Goal: Information Seeking & Learning: Check status

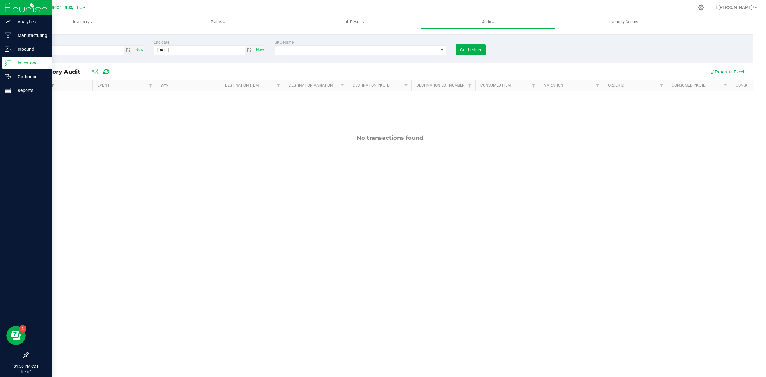
click at [26, 68] on div "Inventory" at bounding box center [27, 63] width 50 height 13
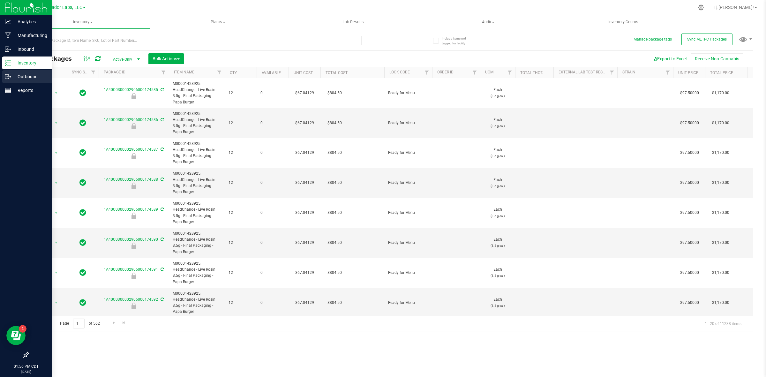
click at [27, 74] on p "Outbound" at bounding box center [30, 77] width 38 height 8
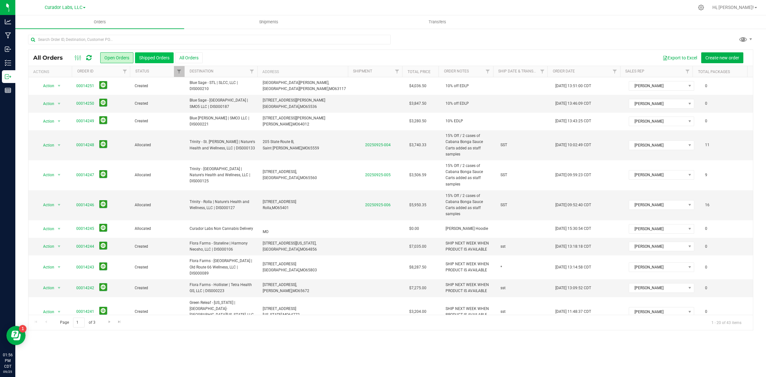
click at [160, 55] on button "Shipped Orders" at bounding box center [154, 57] width 39 height 11
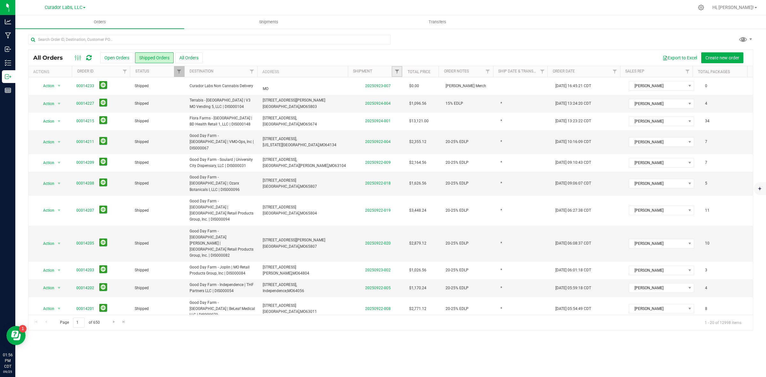
click at [393, 69] on link "Filter" at bounding box center [397, 71] width 11 height 11
click at [409, 86] on input "text" at bounding box center [429, 86] width 66 height 10
type input "2025"
click at [408, 107] on button "Filter" at bounding box center [411, 102] width 31 height 14
click at [395, 72] on span "Filter" at bounding box center [397, 71] width 5 height 5
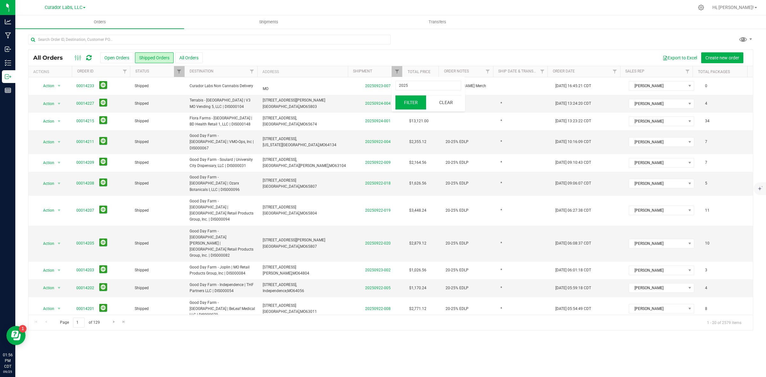
click at [406, 103] on button "Filter" at bounding box center [411, 102] width 31 height 14
click at [688, 55] on button "Export to Excel" at bounding box center [680, 57] width 43 height 11
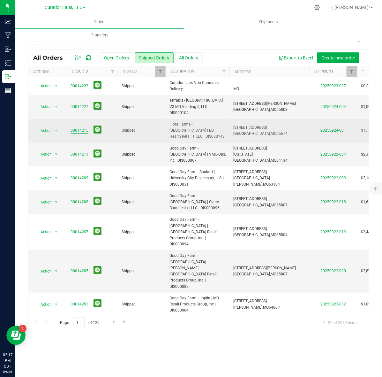
click at [77, 127] on link "00014215" at bounding box center [80, 130] width 18 height 6
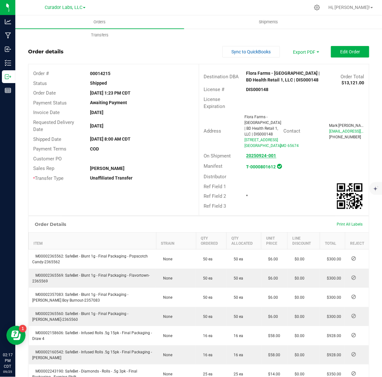
click at [261, 158] on strong "20250924-001" at bounding box center [262, 155] width 30 height 5
click at [247, 88] on strong "DIS000148" at bounding box center [258, 89] width 22 height 5
copy strong "DIS000148"
click at [103, 71] on strong "00014215" at bounding box center [100, 73] width 20 height 5
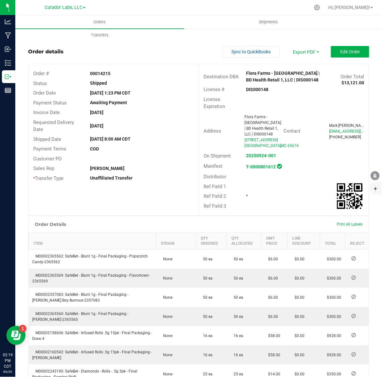
click at [103, 71] on strong "00014215" at bounding box center [100, 73] width 20 height 5
copy strong "00014215"
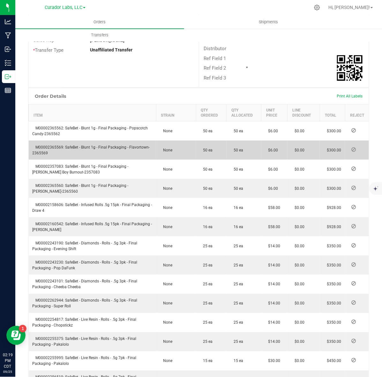
scroll to position [125, 0]
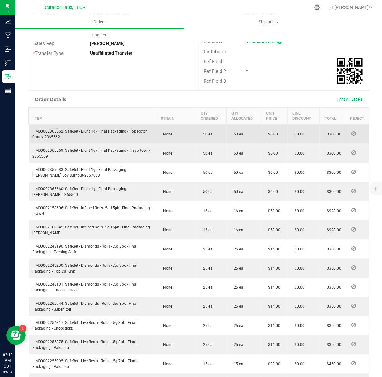
click at [53, 139] on span "M00002365562: SafeBet - Blunt 1g - Final Packaging - Popscotch Candy-2365562" at bounding box center [91, 134] width 116 height 10
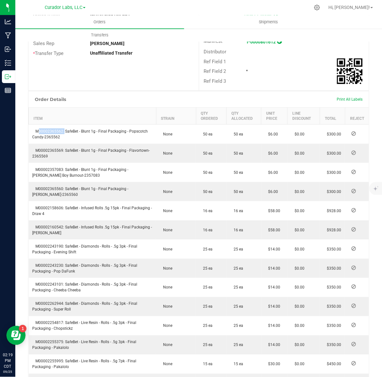
copy span "M00002365562"
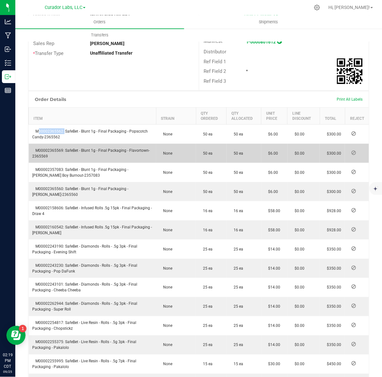
click at [52, 157] on span "M00002365569: SafeBet - Blunt 1g - Final Packaging - Flavortown-2365569" at bounding box center [92, 153] width 118 height 10
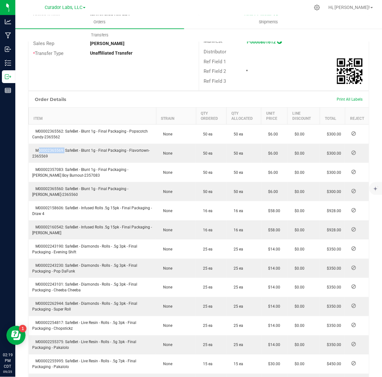
copy span "M00002365569"
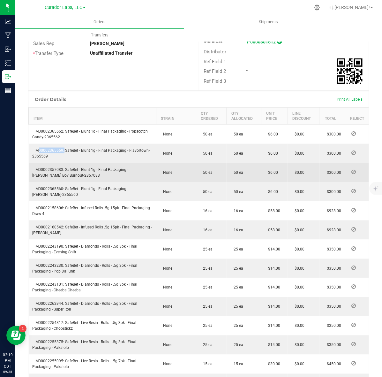
click at [51, 171] on td "M00002357083: SafeBet - Blunt 1g - Final Packaging - [PERSON_NAME] Boy Burnout-…" at bounding box center [93, 172] width 128 height 19
click at [51, 176] on span "M00002357083: SafeBet - Blunt 1g - Final Packaging - [PERSON_NAME] Boy Burnout-…" at bounding box center [81, 172] width 96 height 10
copy span "M00002357083"
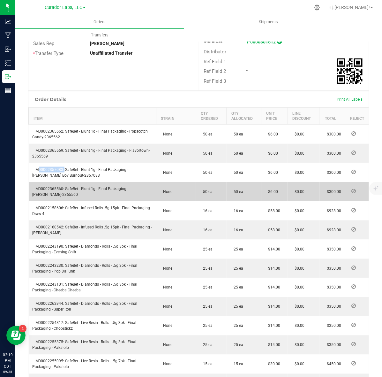
click at [53, 194] on span "M00002365560: SafeBet - Blunt 1g - Final Packaging - [PERSON_NAME]-2365560" at bounding box center [81, 191] width 96 height 10
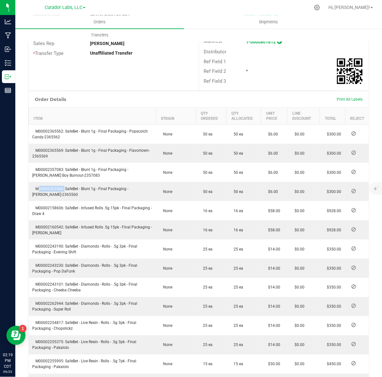
copy span "M00002365560"
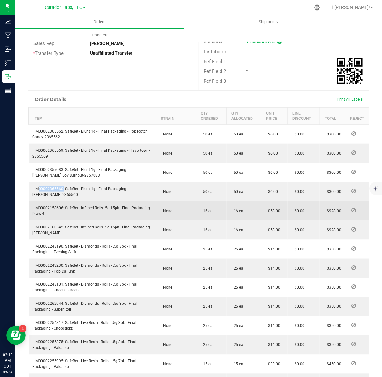
click at [57, 213] on span "M00002158606: SafeBet - Infused Rolls .5g 15pk - Final Packaging - Draw 4" at bounding box center [93, 211] width 120 height 10
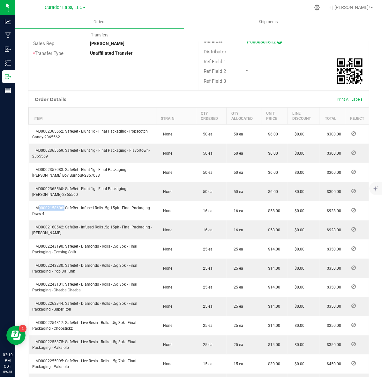
copy span "M00002158606"
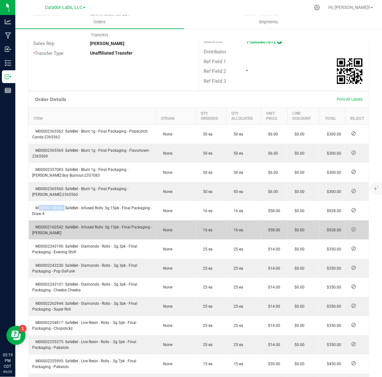
click at [50, 233] on span "M00002160542: SafeBet - Infused Rolls .5g 15pk - Final Packaging - [PERSON_NAME]" at bounding box center [93, 230] width 120 height 10
copy span "M00002160542"
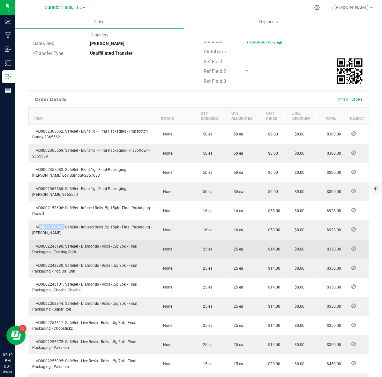
click at [55, 251] on span "M00002243190: SafeBet - Diamonds - Rolls - .5g 3pk - Final Packaging - Evening …" at bounding box center [85, 249] width 105 height 10
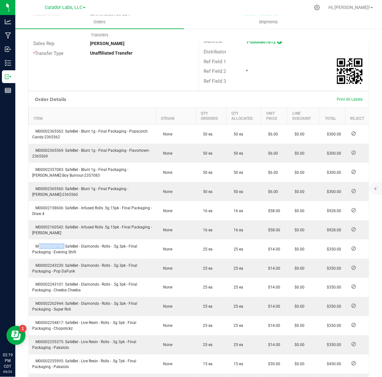
copy span "M00002243190"
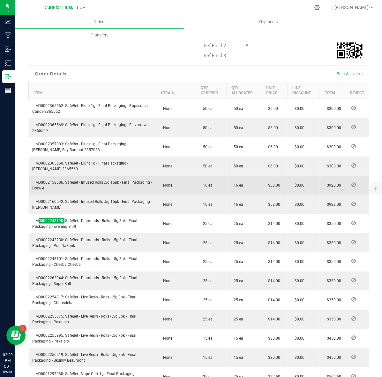
scroll to position [165, 0]
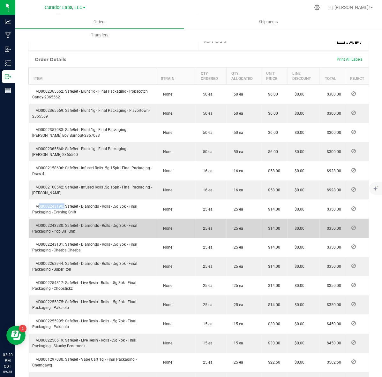
click at [48, 229] on span "M00002243230: SafeBet - Diamonds - Rolls - .5g 3pk - Final Packaging - Pop DaFu…" at bounding box center [85, 228] width 105 height 10
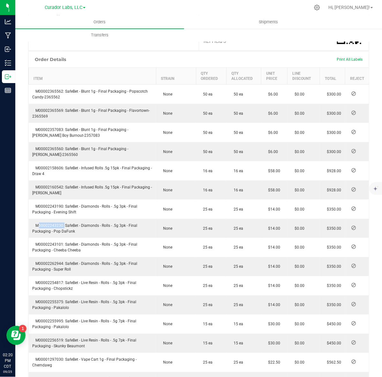
copy span "M00002243230"
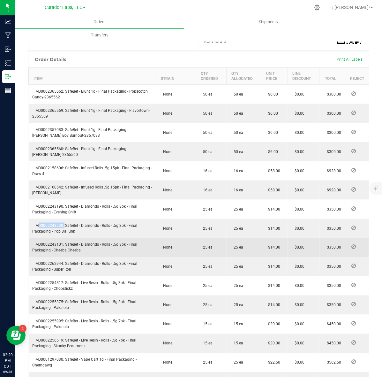
click at [54, 250] on span "M00002243101: SafeBet - Diamonds - Rolls - .5g 3pk - Final Packaging - Cheeba C…" at bounding box center [85, 247] width 105 height 10
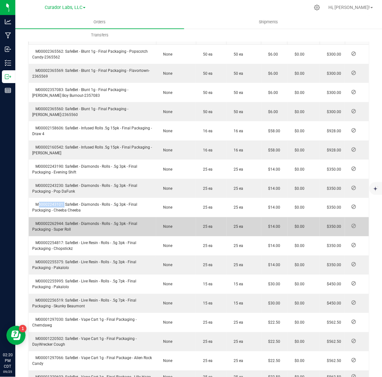
click at [46, 228] on span "M00002262944: SafeBet - Diamonds - Rolls - .5g 3pk - Final Packaging - Super Ro…" at bounding box center [85, 227] width 105 height 10
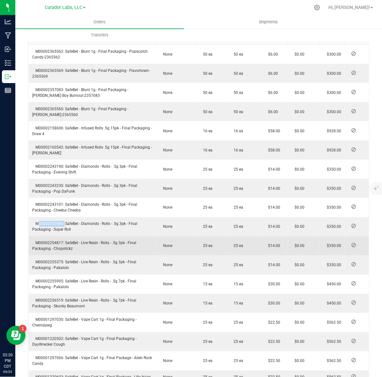
click at [45, 249] on span "M00002254817: SafeBet - Live Resin - Rolls - .5g 3pk - Final Packaging - Chopst…" at bounding box center [85, 246] width 104 height 10
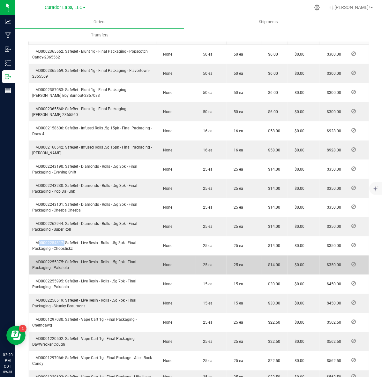
click at [37, 266] on span "M00002255375: SafeBet - Live Resin - Rolls - .5g 3pk - Final Packaging - Pakalo…" at bounding box center [85, 265] width 104 height 10
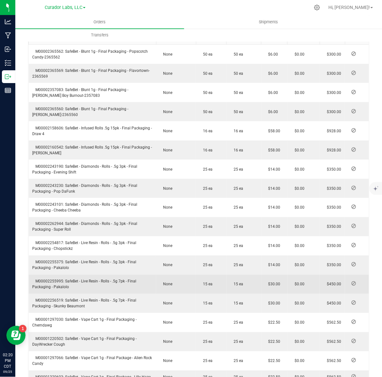
click at [49, 284] on td "M00002255995: SafeBet - Live Resin - Rolls - .5g 7pk - Final Packaging - Pakalo…" at bounding box center [93, 284] width 128 height 19
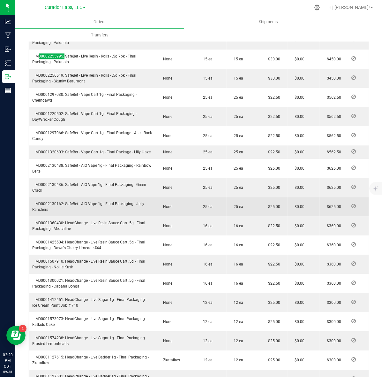
scroll to position [444, 0]
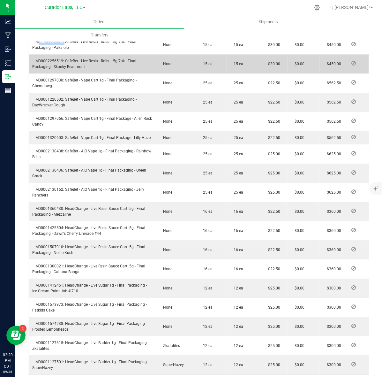
click at [55, 68] on span "M00002256519: SafeBet - Live Resin - Rolls - .5g 7pk - Final Packaging - Skunky…" at bounding box center [85, 64] width 104 height 10
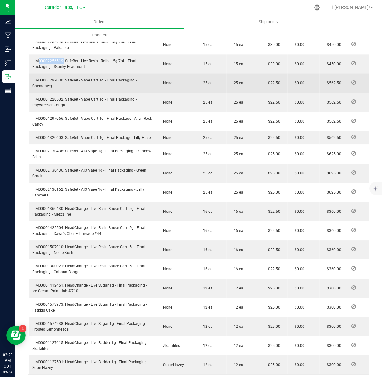
click at [47, 85] on span "M00001297030: SafeBet - Vape Cart 1g - Final Packaging - Chemdawg" at bounding box center [85, 83] width 104 height 10
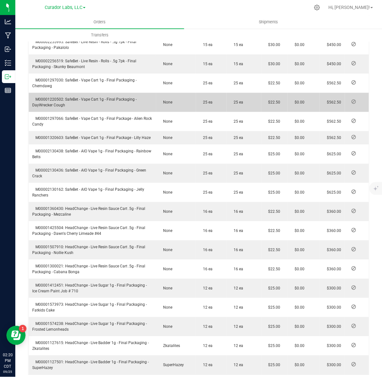
click at [49, 103] on span "M00001220502: SafeBet - Vape Cart 1g - Final Packaging - DayWrecker Cough" at bounding box center [85, 102] width 104 height 10
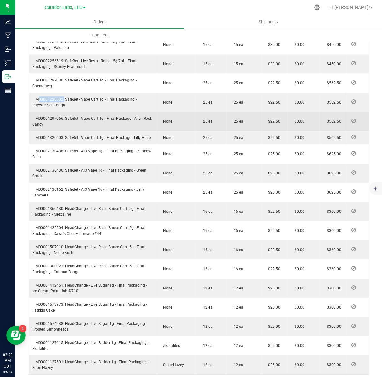
click at [42, 126] on span "M00001297066: SafeBet - Vape Cart 1g - Final Package - Alien Rock Candy" at bounding box center [93, 121] width 120 height 10
click at [43, 122] on span "M00001297066: SafeBet - Vape Cart 1g - Final Package - Alien Rock Candy" at bounding box center [93, 121] width 120 height 10
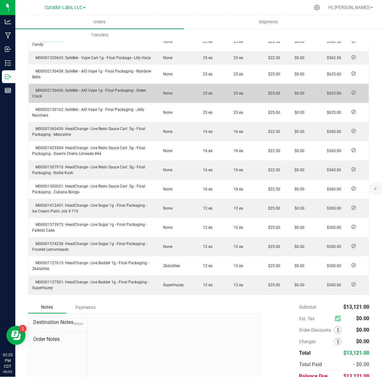
scroll to position [484, 0]
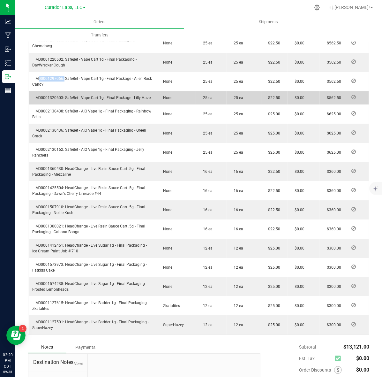
click at [46, 100] on span "M00001320603: SafeBet - Vape Cart 1g - Final Package - Lilly Haze" at bounding box center [92, 97] width 118 height 4
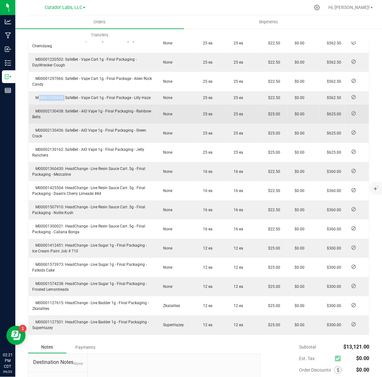
click at [53, 119] on span "M00002130438: SafeBet - AIO Vape 1g - Final Packaging - Rainbow Belts" at bounding box center [92, 114] width 119 height 10
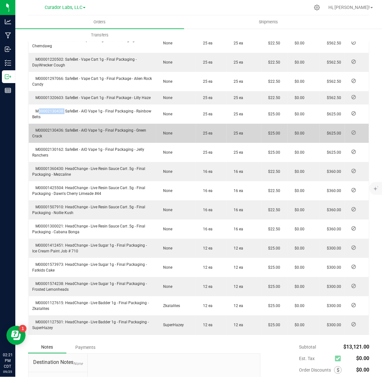
click at [53, 143] on td "M00002130436: SafeBet - AIO Vape 1g - Final Packaging - Green Crack" at bounding box center [93, 133] width 128 height 19
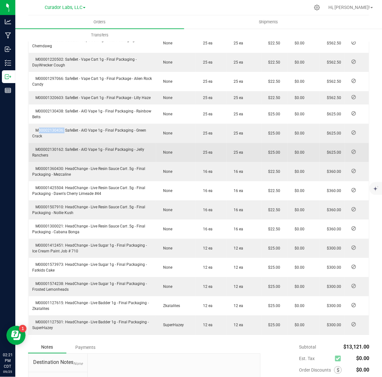
click at [39, 157] on span "M00002130162: SafeBet - AIO Vape 1g - Final Packaging - Jelly Ranchers" at bounding box center [89, 152] width 112 height 10
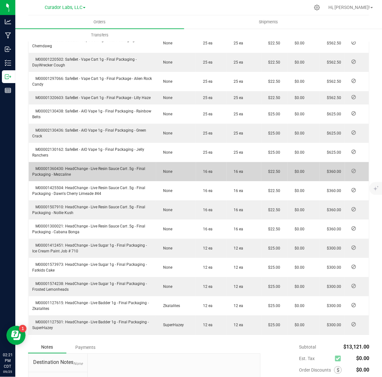
click at [44, 177] on span "M00001360430: HeadChange - Live Resin Sauce Cart .5g - Final Packaging - Mezcal…" at bounding box center [89, 171] width 113 height 10
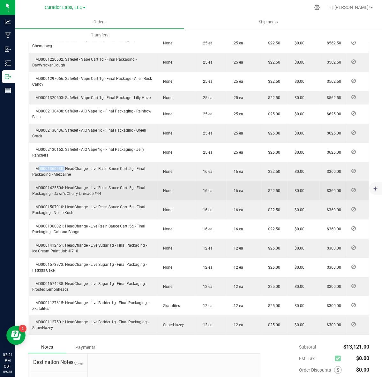
click at [37, 196] on span "M00001425504: HeadChange - Live Resin Sauce Cart .5g - Final Packaging - Dawn's…" at bounding box center [89, 191] width 113 height 10
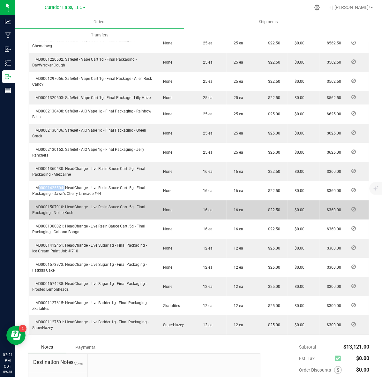
click at [42, 215] on span "M00001507910: HeadChange - Live Resin Sauce Cart .5g - Final Packaging - Nollie…" at bounding box center [89, 210] width 113 height 10
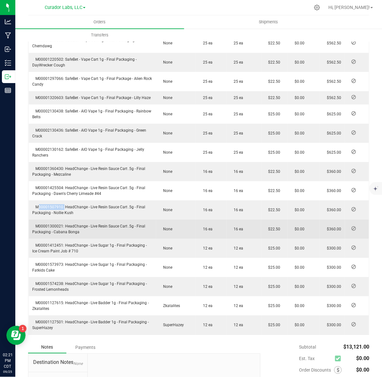
click at [45, 233] on td "M00001300021: HeadChange - Live Resin Sauce Cart .5g - Final Packaging - Cabana…" at bounding box center [93, 228] width 128 height 19
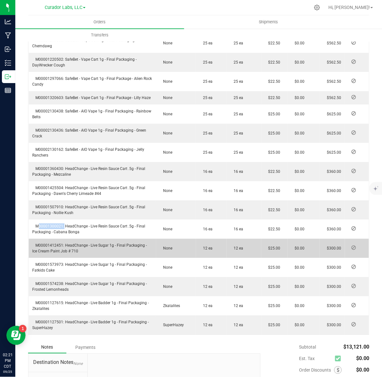
click at [40, 253] on span "M00001412451: HeadChange - Live Sugar 1g - Final Packaging - Ice Cream Paint Jo…" at bounding box center [90, 248] width 115 height 10
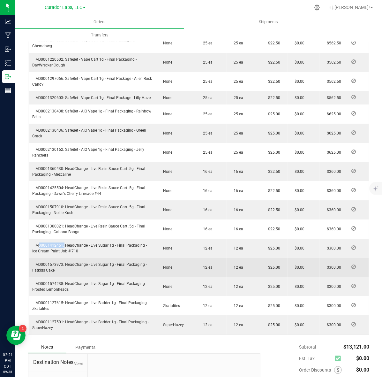
click at [46, 272] on span "M00001573973: HeadChange - Live Sugar 1g - Final Packaging - Fatkids Cake" at bounding box center [90, 267] width 115 height 10
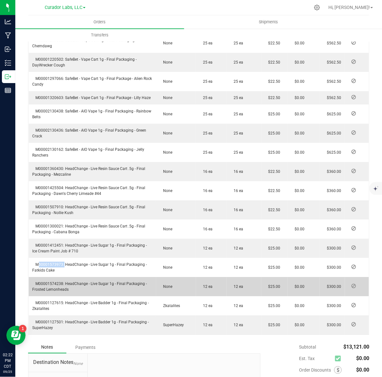
click at [49, 292] on span "M00001574238: HeadChange - Live Sugar 1g - Final Packaging - Frosted Lemonheads" at bounding box center [90, 286] width 115 height 10
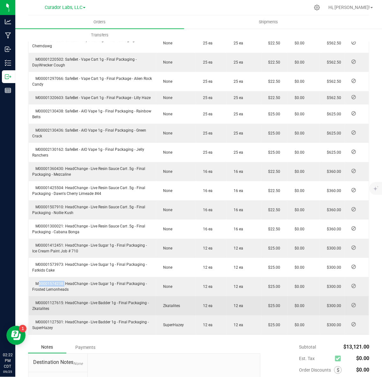
click at [51, 311] on span "M00001127615: HeadChange - Live Badder 1g - Final Packaging - Zkatalites" at bounding box center [91, 305] width 117 height 10
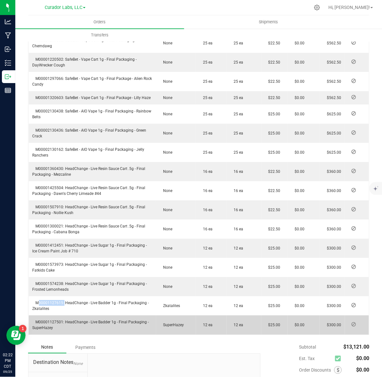
click at [63, 330] on span "M00001127501: HeadChange - Live Badder 1g - Final Packaging - SuperHazey" at bounding box center [91, 325] width 117 height 10
click at [58, 330] on span "M00001127501: HeadChange - Live Badder 1g - Final Packaging - SuperHazey" at bounding box center [91, 325] width 117 height 10
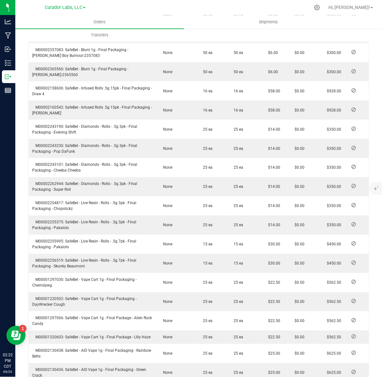
scroll to position [205, 0]
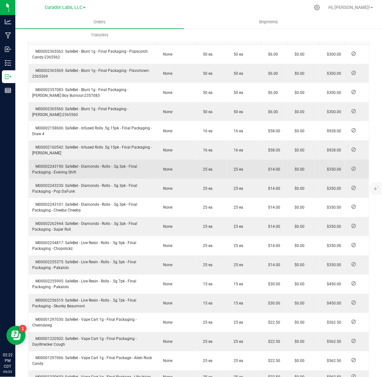
click at [50, 174] on span "M00002243190: SafeBet - Diamonds - Rolls - .5g 3pk - Final Packaging - Evening …" at bounding box center [85, 169] width 105 height 10
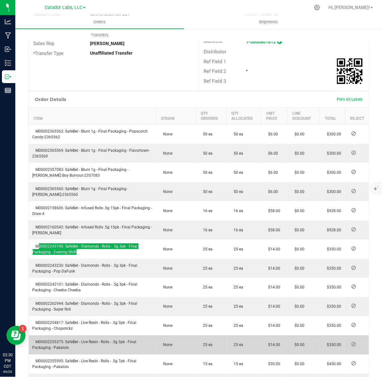
scroll to position [0, 0]
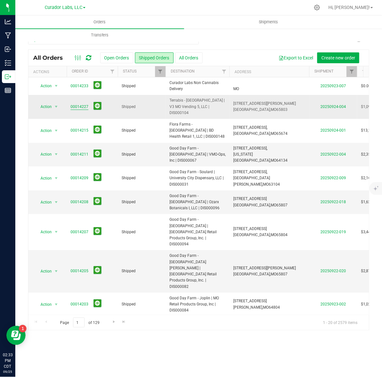
click at [84, 104] on link "00014227" at bounding box center [80, 107] width 18 height 6
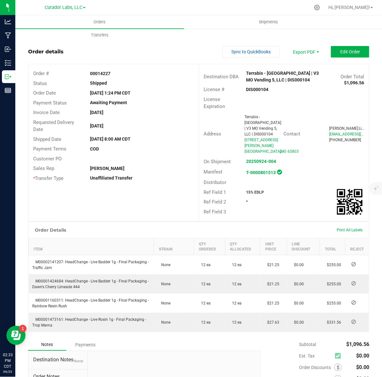
click at [260, 87] on strong "DIS000104" at bounding box center [258, 89] width 22 height 5
click at [104, 71] on strong "00014227" at bounding box center [100, 73] width 20 height 5
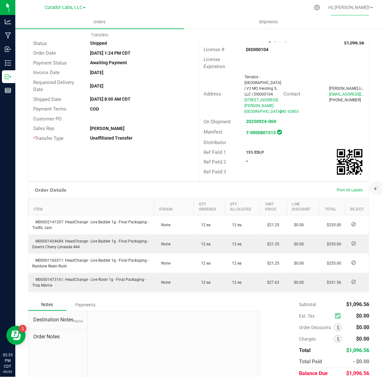
scroll to position [61, 0]
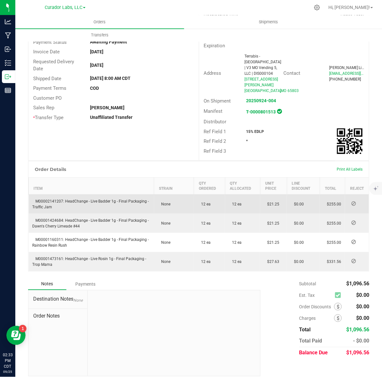
click at [50, 194] on td "M00002141207: HeadChange - Live Badder 1g - Final Packaging - Traffic Jam" at bounding box center [91, 203] width 125 height 19
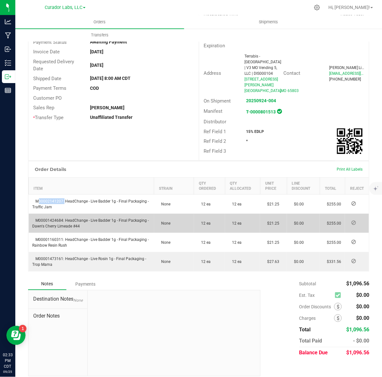
click at [51, 218] on span "M00001424684: HeadChange - Live Badder 1g - Final Packaging - Dawn's Cherry Lim…" at bounding box center [91, 223] width 117 height 10
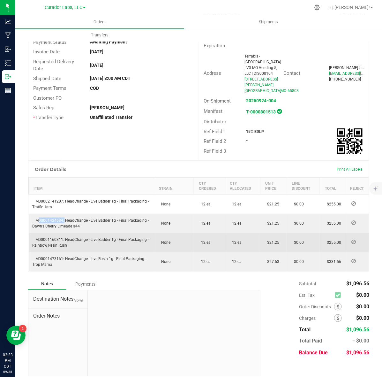
click at [56, 237] on span "M00001160311: HeadChange - Live Badder 1g - Final Packaging - Rainbow Resin Rush" at bounding box center [91, 242] width 117 height 10
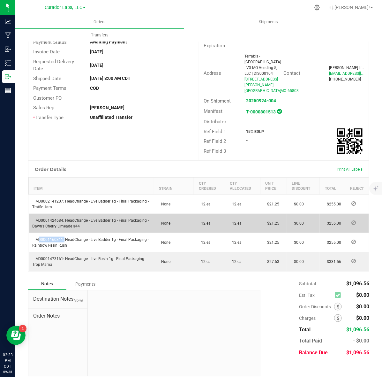
drag, startPoint x: 56, startPoint y: 234, endPoint x: 113, endPoint y: 226, distance: 57.0
click at [56, 237] on span "M00001160311: HeadChange - Live Badder 1g - Final Packaging - Rainbow Resin Rush" at bounding box center [91, 242] width 117 height 10
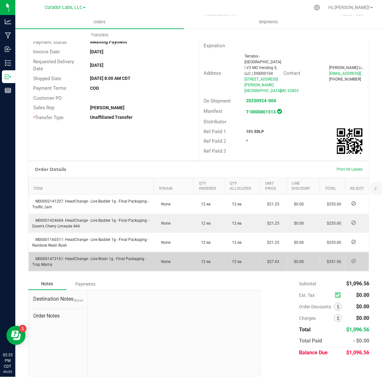
click at [42, 256] on span "M00001473161: HeadChange - Live Rosin 1g - Final Packaging - Trop Mama" at bounding box center [90, 261] width 114 height 10
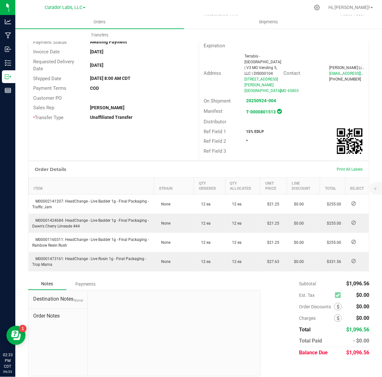
click at [248, 127] on div "Ref Field 1 15% EDLP" at bounding box center [284, 132] width 170 height 10
click at [249, 127] on div "Ref Field 1 15% EDLP" at bounding box center [284, 132] width 170 height 10
click at [253, 129] on strong "15% EDLP" at bounding box center [256, 131] width 18 height 4
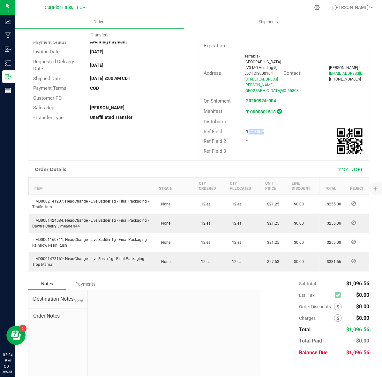
click at [253, 129] on strong "15% EDLP" at bounding box center [256, 131] width 18 height 4
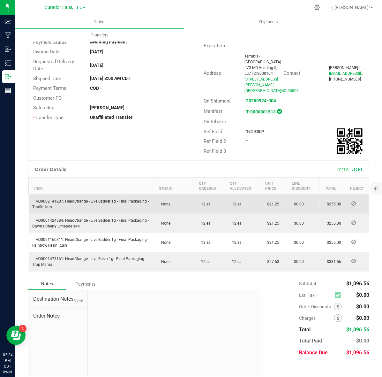
click at [82, 199] on span "M00002141207: HeadChange - Live Badder 1g - Final Packaging - Traffic Jam" at bounding box center [91, 204] width 117 height 10
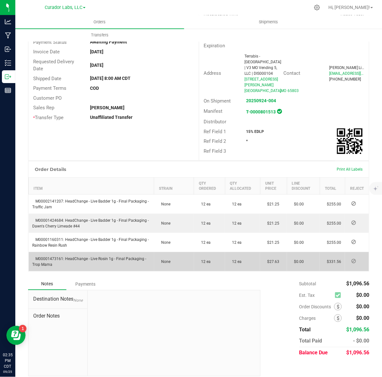
click at [55, 258] on td "M00001473161: HeadChange - Live Rosin 1g - Final Packaging - Trop Mama" at bounding box center [91, 261] width 125 height 19
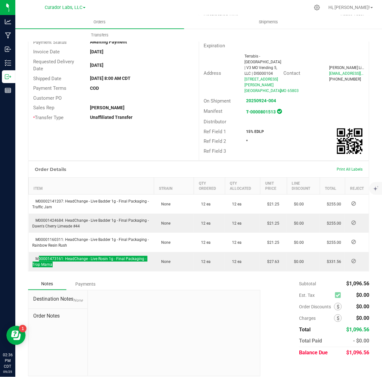
scroll to position [0, 0]
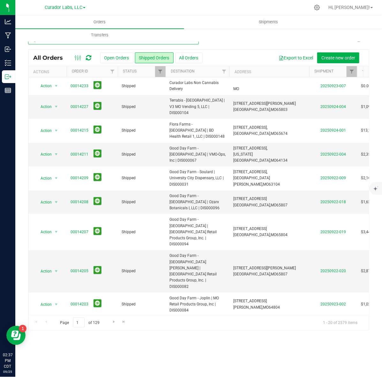
click at [124, 42] on input "text" at bounding box center [113, 40] width 171 height 10
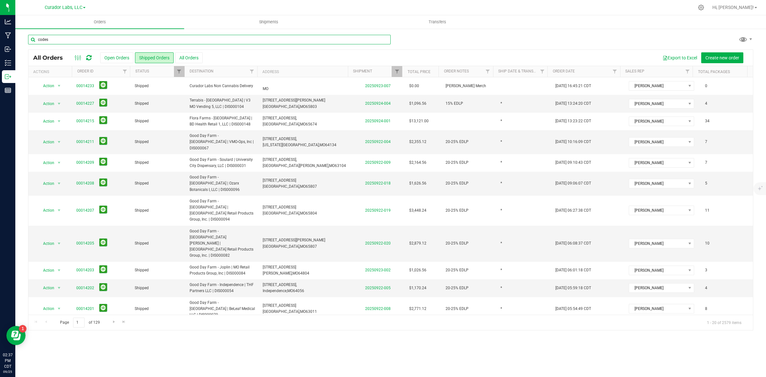
type input "codes"
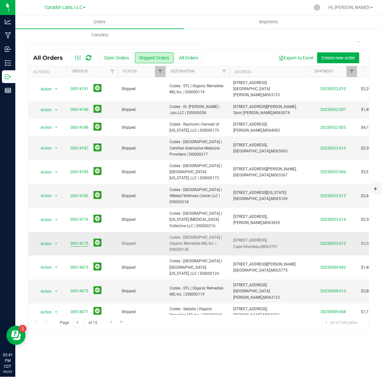
click at [83, 240] on link "00014175" at bounding box center [80, 243] width 18 height 6
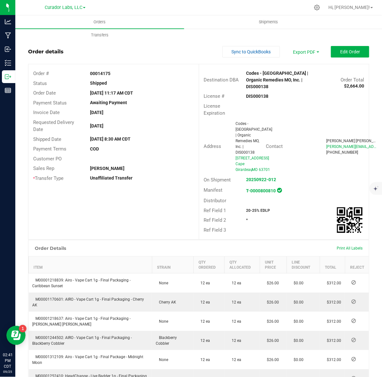
click at [260, 94] on strong "DIS000138" at bounding box center [258, 96] width 22 height 5
click at [95, 71] on strong "00014175" at bounding box center [100, 73] width 20 height 5
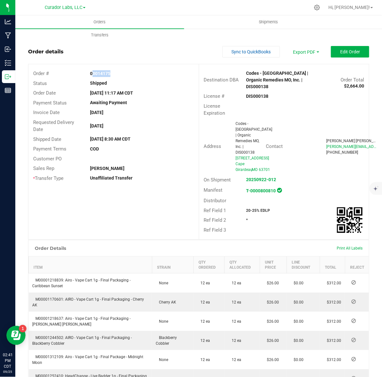
click at [258, 208] on strong "20-25% EDLP" at bounding box center [259, 210] width 24 height 4
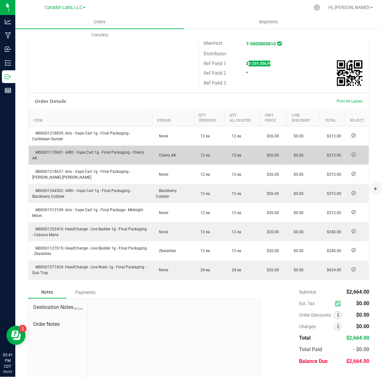
scroll to position [149, 0]
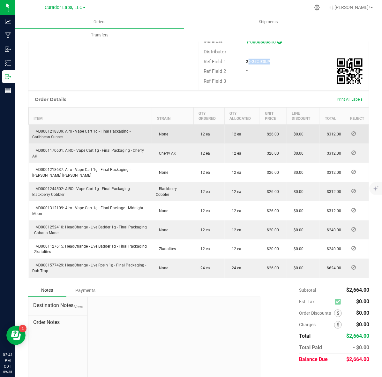
click at [48, 125] on td "M00001218839: Airo - Vape Cart 1g - Final Packaging - Caribbean Sunset" at bounding box center [91, 134] width 124 height 19
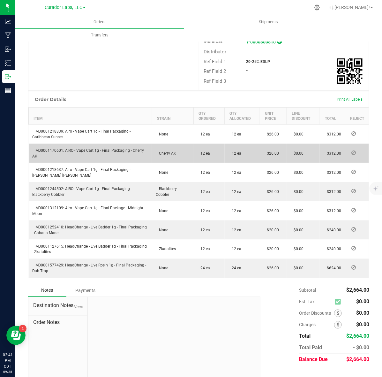
click at [49, 148] on span "M00001170601: AIRO - Vape Cart 1g - Final Packaging - Cherry AK" at bounding box center [89, 153] width 112 height 10
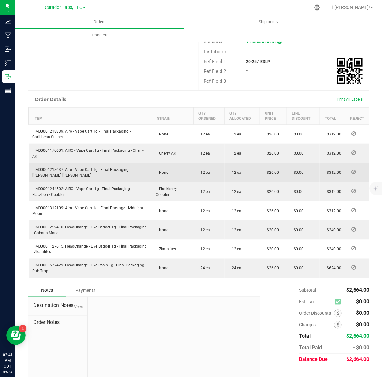
click at [46, 167] on span "M00001218637: Airo - Vape Cart 1g - Final Packaging - [PERSON_NAME] [PERSON_NAM…" at bounding box center [82, 172] width 98 height 10
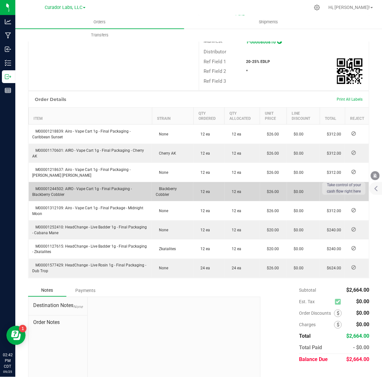
click at [51, 182] on td "M00001244502: AIRO - Vape Cart 1g - Final Packaging - Blackberry Cobbler" at bounding box center [91, 191] width 124 height 19
click at [52, 182] on td "M00001244502: AIRO - Vape Cart 1g - Final Packaging - Blackberry Cobbler" at bounding box center [91, 191] width 124 height 19
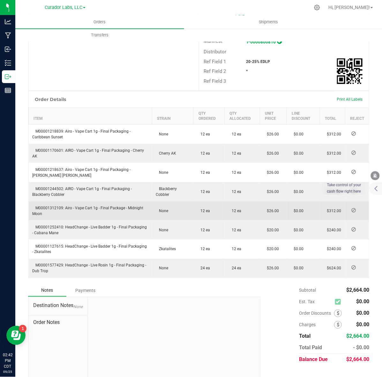
click at [49, 206] on span "M00001312109: Airo - Vape Cart 1g - Final Package - Midnight Moon" at bounding box center [88, 211] width 111 height 10
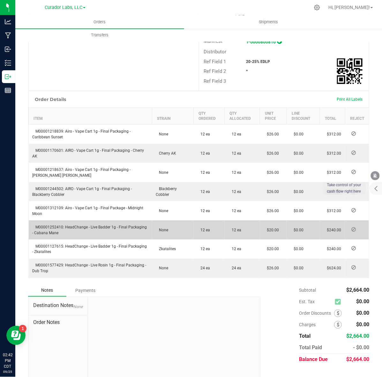
click at [53, 225] on span "M00001252410: HeadChange - Live Badder 1g - Final Packaging - Cabana Mane" at bounding box center [90, 230] width 115 height 10
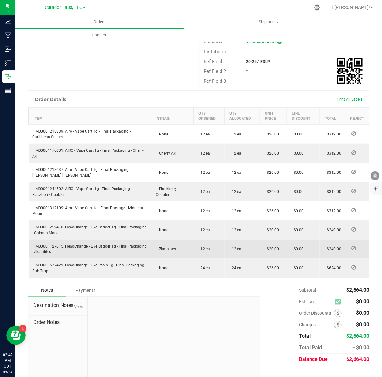
click at [54, 244] on span "M00001127615: HeadChange - Live Badder 1g - Final Packaging - Zkatalites" at bounding box center [90, 249] width 115 height 10
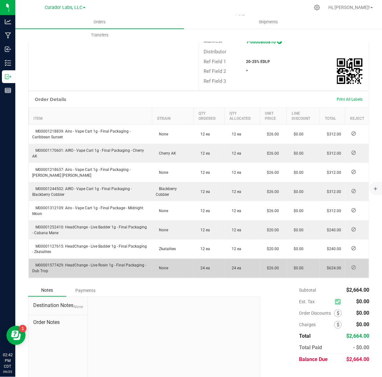
click at [50, 263] on span "M00001577429: HeadChange - Live Rosin 1g - Final Packaging - Dub Trop" at bounding box center [90, 268] width 114 height 10
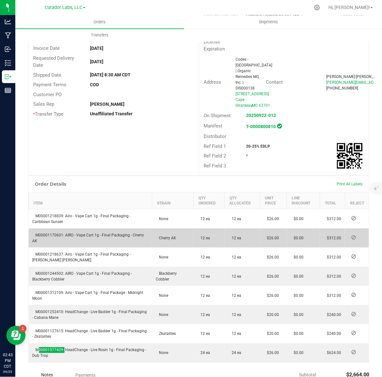
scroll to position [0, 0]
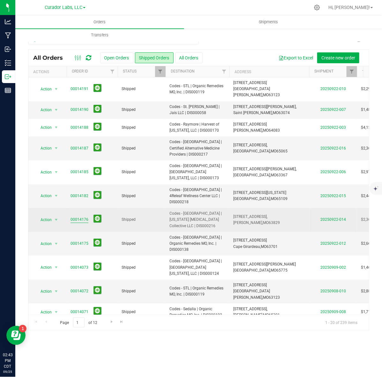
click at [74, 216] on link "00014176" at bounding box center [80, 219] width 18 height 6
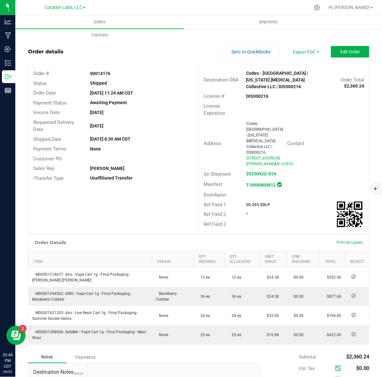
click at [255, 98] on strong "DIS000216" at bounding box center [258, 96] width 22 height 5
click at [93, 73] on strong "00014176" at bounding box center [100, 73] width 20 height 5
click at [258, 202] on strong "20-25% EDLP" at bounding box center [259, 204] width 24 height 4
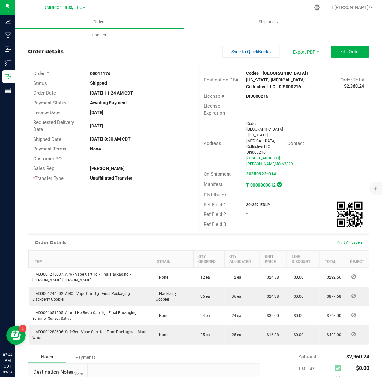
click at [259, 202] on div "20-25% EDLP" at bounding box center [277, 205] width 71 height 6
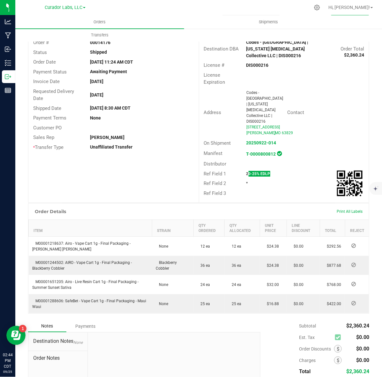
scroll to position [73, 0]
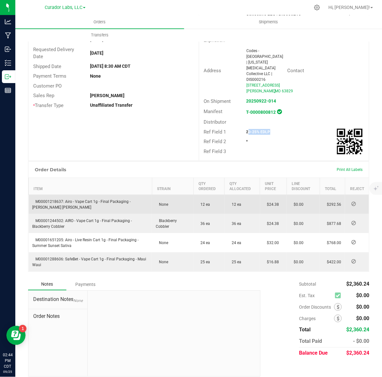
click at [56, 199] on span "M00001218637: Airo - Vape Cart 1g - Final Packaging - [PERSON_NAME] [PERSON_NAM…" at bounding box center [82, 204] width 98 height 10
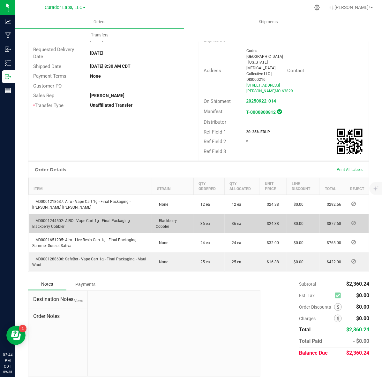
click at [40, 217] on td "M00001244502: AIRO - Vape Cart 1g - Final Packaging - Blackberry Cobbler" at bounding box center [91, 223] width 124 height 19
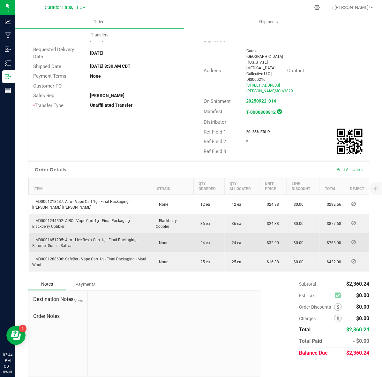
click at [39, 238] on span "M00001651205: Airo - Live Resin Cart 1g - Final Packaging - Summer Sunset Sativa" at bounding box center [86, 243] width 106 height 10
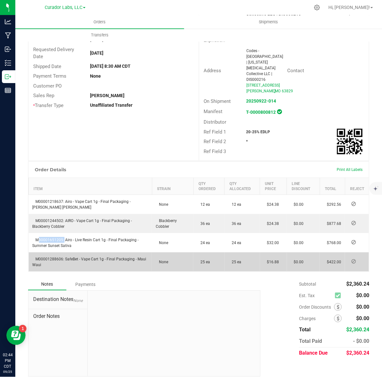
click at [53, 255] on td "M00001288606: SafeBet - Vape Cart 1g - Final Packaging - Maui Waui" at bounding box center [91, 261] width 124 height 19
click at [53, 257] on span "M00001288606: SafeBet - Vape Cart 1g - Final Packaging - Maui Waui" at bounding box center [90, 262] width 114 height 10
click at [52, 257] on span "M00001288606: SafeBet - Vape Cart 1g - Final Packaging - Maui Waui" at bounding box center [90, 262] width 114 height 10
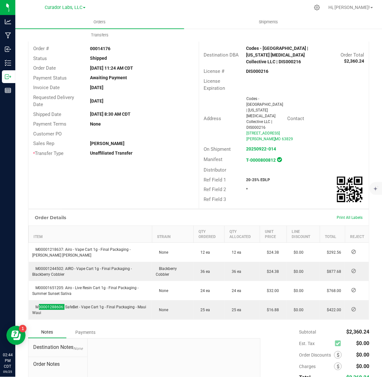
scroll to position [0, 0]
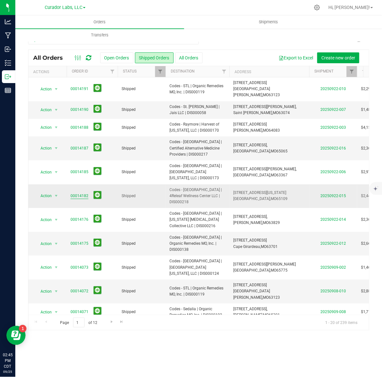
click at [84, 193] on link "00014182" at bounding box center [80, 196] width 18 height 6
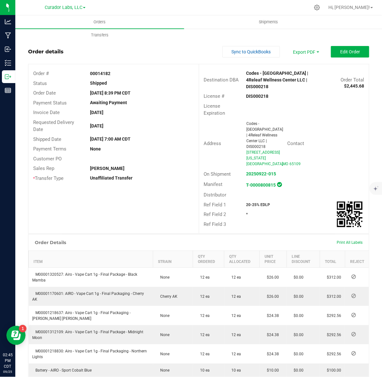
click at [247, 94] on strong "DIS000218" at bounding box center [258, 96] width 22 height 5
click at [93, 73] on strong "00014182" at bounding box center [100, 73] width 20 height 5
click at [256, 202] on strong "20-25% EDLP" at bounding box center [259, 204] width 24 height 4
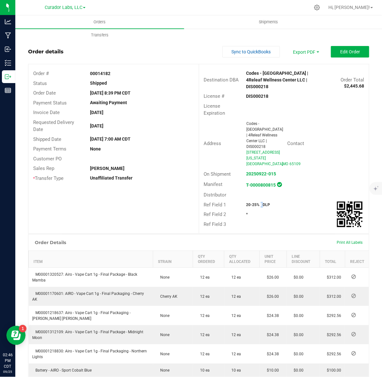
click at [256, 202] on strong "20-25% EDLP" at bounding box center [259, 204] width 24 height 4
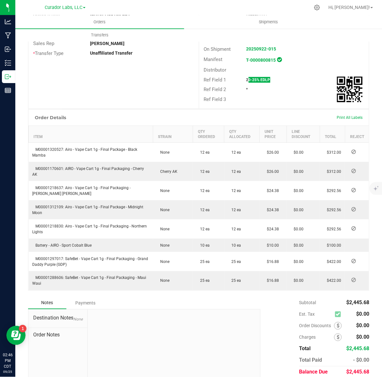
scroll to position [137, 0]
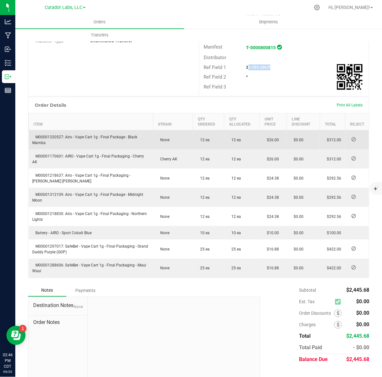
click at [49, 135] on span "M00001320527: Airo - Vape Cart 1g - Final Package - Black Mamba" at bounding box center [85, 140] width 105 height 10
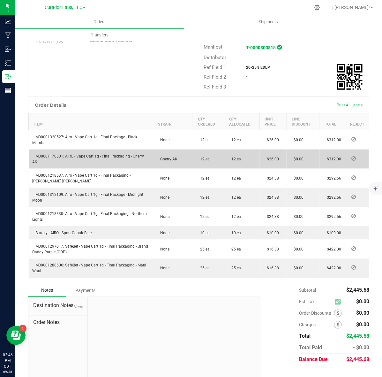
click at [51, 154] on span "M00001170601: AIRO - Vape Cart 1g - Final Packaging - Cherry AK" at bounding box center [89, 159] width 112 height 10
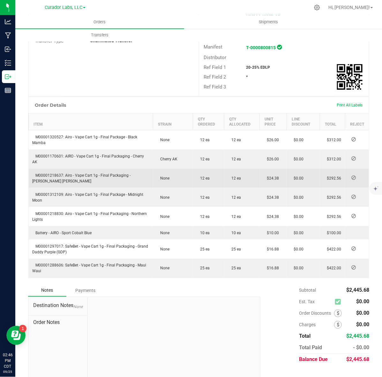
click at [54, 169] on td "M00001218637: Airo - Vape Cart 1g - Final Packaging - [PERSON_NAME] [PERSON_NAM…" at bounding box center [91, 178] width 125 height 19
click at [54, 173] on span "M00001218637: Airo - Vape Cart 1g - Final Packaging - [PERSON_NAME] [PERSON_NAM…" at bounding box center [82, 178] width 98 height 10
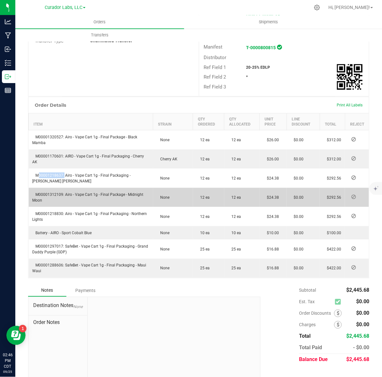
click at [48, 192] on span "M00001312109: Airo - Vape Cart 1g - Final Package - Midnight Moon" at bounding box center [88, 197] width 111 height 10
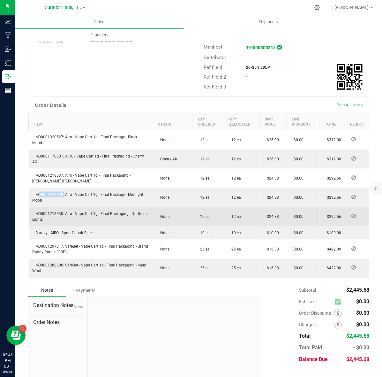
click at [55, 207] on td "M00001218830: Airo - Vape Cart 1g - Final Packaging - Northern Lights" at bounding box center [91, 216] width 125 height 19
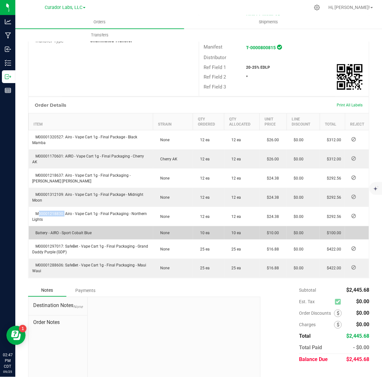
click at [82, 226] on td "Battery - AIRO - Sport Cobalt Blue" at bounding box center [91, 232] width 125 height 13
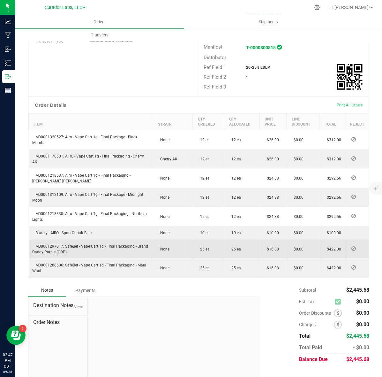
click at [41, 244] on span "M00001297017: SafeBet - Vape Cart 1g - Final Packaging - Grand Daddy Purple (GD…" at bounding box center [91, 249] width 116 height 10
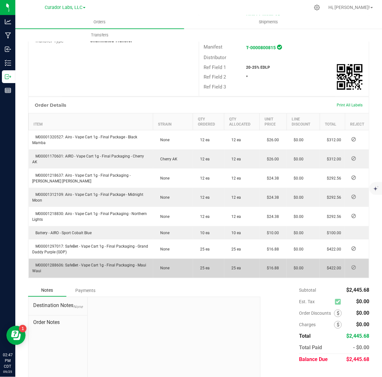
click at [50, 259] on td "M00001288606: SafeBet - Vape Cart 1g - Final Packaging - Maui Waui" at bounding box center [91, 268] width 125 height 19
click at [50, 263] on span "M00001288606: SafeBet - Vape Cart 1g - Final Packaging - Maui Waui" at bounding box center [90, 268] width 114 height 10
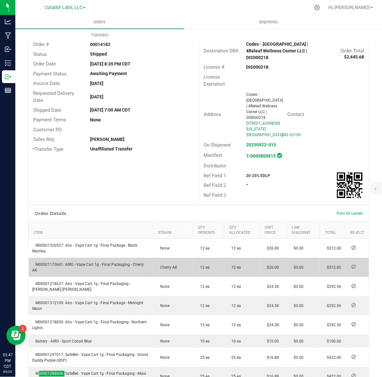
scroll to position [0, 0]
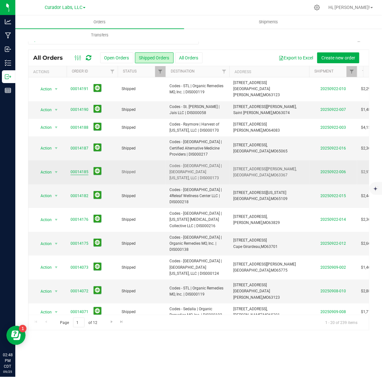
click at [80, 169] on link "00014185" at bounding box center [80, 172] width 18 height 6
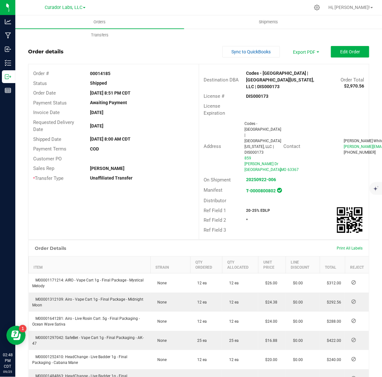
click at [104, 72] on strong "00014185" at bounding box center [100, 73] width 20 height 5
click at [256, 94] on strong "DIS000173" at bounding box center [258, 96] width 22 height 5
click at [103, 71] on strong "00014185" at bounding box center [100, 73] width 20 height 5
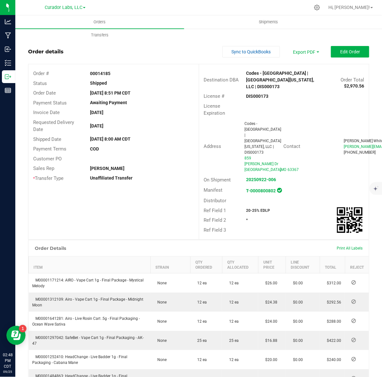
click at [103, 71] on strong "00014185" at bounding box center [100, 73] width 20 height 5
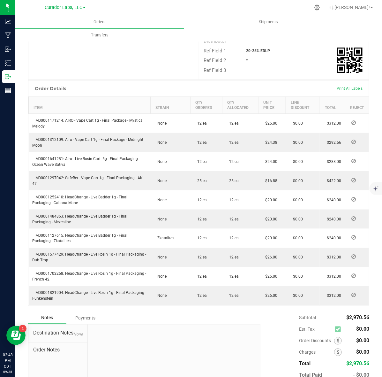
scroll to position [120, 0]
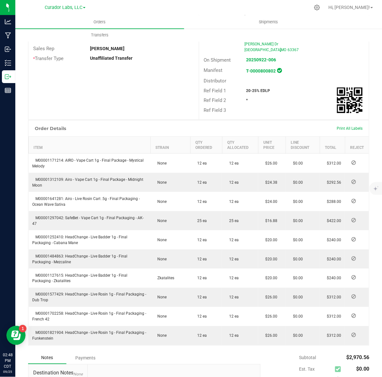
click at [249, 86] on div "Ref Field 1 20-25% EDLP" at bounding box center [284, 91] width 170 height 10
click at [250, 86] on div "Ref Field 1 20-25% EDLP" at bounding box center [284, 91] width 170 height 10
click at [253, 88] on strong "20-25% EDLP" at bounding box center [259, 90] width 24 height 4
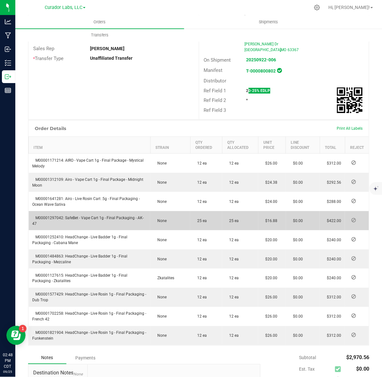
scroll to position [160, 0]
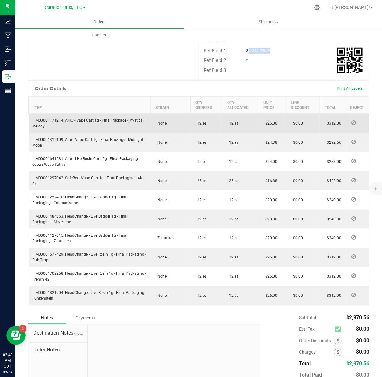
click at [58, 118] on span "M00001171214: AIRO - Vape Cart 1g - Final Package - Mystical Melody" at bounding box center [88, 123] width 111 height 10
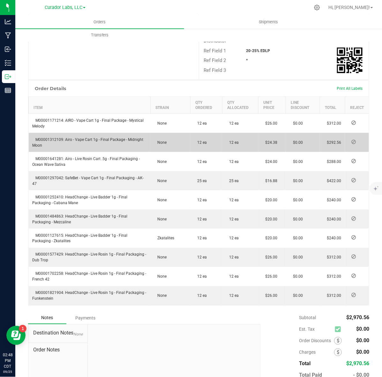
click at [46, 133] on td "M00001312109: Airo - Vape Cart 1g - Final Package - Midnight Moon" at bounding box center [90, 142] width 122 height 19
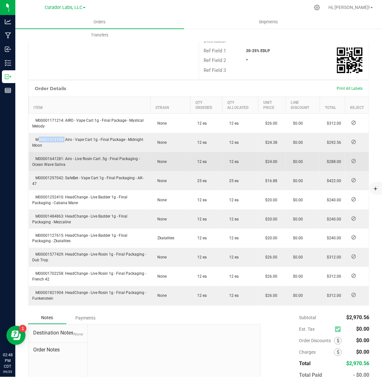
click at [53, 152] on td "M00001641281: Airo - Live Rosin Cart .5g - Final Packaging - Ocean Wave Sativa" at bounding box center [90, 161] width 122 height 19
click at [53, 156] on span "M00001641281: Airo - Live Rosin Cart .5g - Final Packaging - Ocean Wave Sativa" at bounding box center [87, 161] width 108 height 10
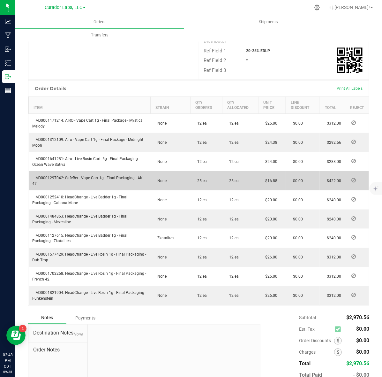
click at [53, 176] on span "M00001297042: SafeBet - Vape Cart 1g - Final Packaging - AK-47" at bounding box center [88, 181] width 111 height 10
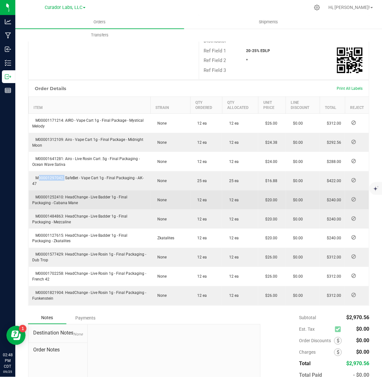
click at [60, 195] on span "M00001252410: HeadChange - Live Badder 1g - Final Packaging - Cabana Mane" at bounding box center [80, 200] width 95 height 10
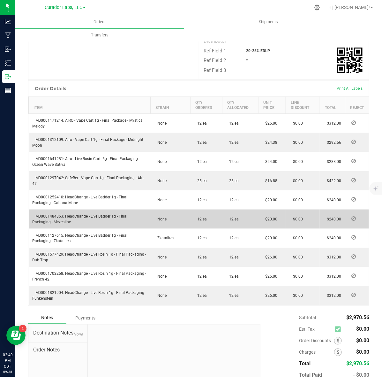
click at [53, 209] on td "M00001484863: HeadChange - Live Badder 1g - Final Packaging - Mezcaline" at bounding box center [90, 218] width 122 height 19
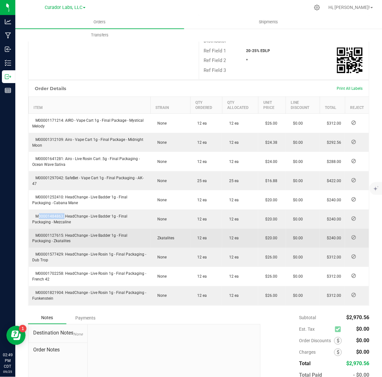
click at [45, 233] on span "M00001127615: HeadChange - Live Badder 1g - Final Packaging - Zkatalites" at bounding box center [80, 238] width 95 height 10
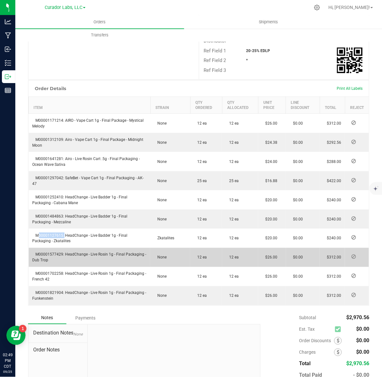
click at [53, 252] on span "M00001577429: HeadChange - Live Rosin 1g - Final Packaging - Dub Trop" at bounding box center [90, 257] width 114 height 10
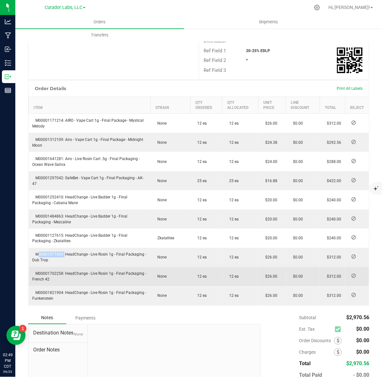
click at [61, 271] on span "M00001702258: HeadChange - Live Rosin 1g - Final Packaging - French 42" at bounding box center [90, 276] width 114 height 10
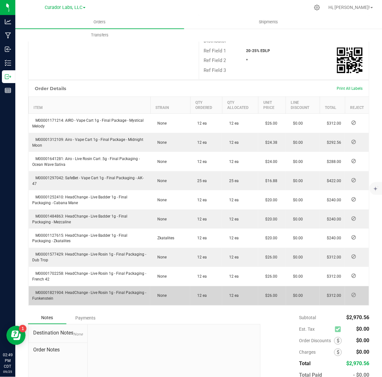
click at [56, 291] on span "M00001821904: HeadChange - Live Rosin 1g - Final Packaging - Funkenstein" at bounding box center [90, 296] width 114 height 10
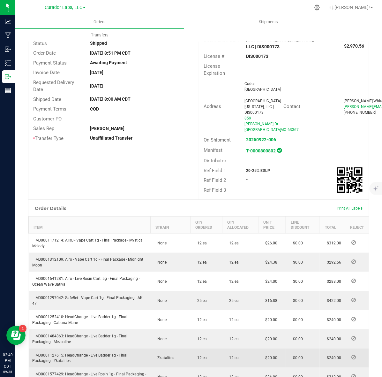
scroll to position [0, 0]
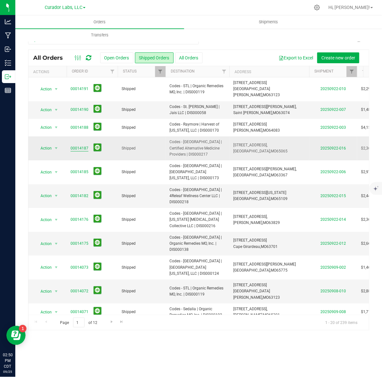
click at [78, 145] on link "00014187" at bounding box center [80, 148] width 18 height 6
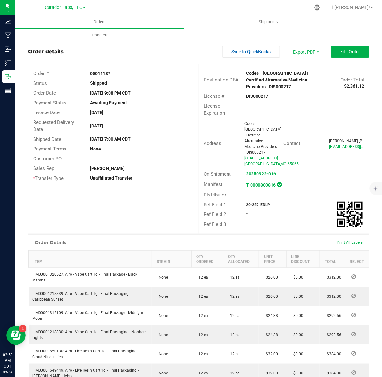
click at [256, 95] on strong "DIS000217" at bounding box center [258, 96] width 22 height 5
click at [97, 71] on strong "00014187" at bounding box center [100, 73] width 20 height 5
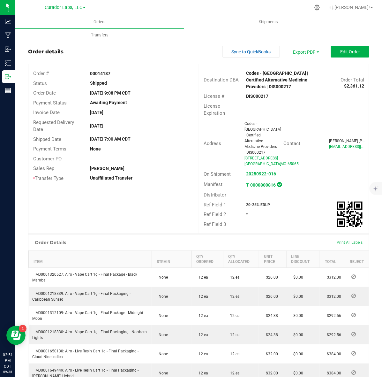
click at [250, 207] on div "Ref Field 1 20-25% EDLP" at bounding box center [284, 205] width 170 height 10
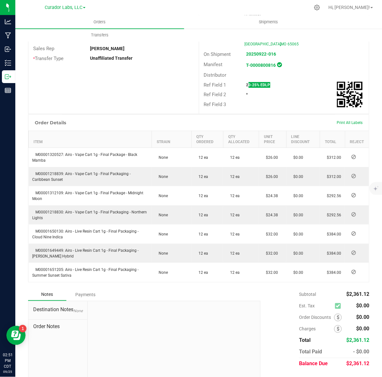
scroll to position [142, 0]
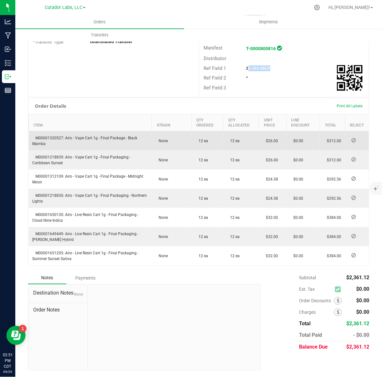
click at [39, 137] on span "M00001320527: Airo - Vape Cart 1g - Final Package - Black Mamba" at bounding box center [85, 141] width 105 height 10
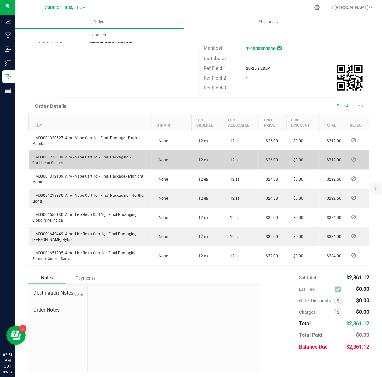
click at [37, 157] on span "M00001218839: Airo - Vape Cart 1g - Final Packaging - Caribbean Sunset" at bounding box center [82, 160] width 98 height 10
drag, startPoint x: 37, startPoint y: 157, endPoint x: 43, endPoint y: 157, distance: 5.7
click at [38, 157] on span "M00001218839: Airo - Vape Cart 1g - Final Packaging - Caribbean Sunset" at bounding box center [82, 160] width 98 height 10
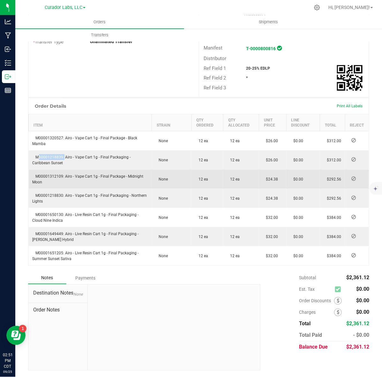
click at [51, 177] on span "M00001312109: Airo - Vape Cart 1g - Final Package - Midnight Moon" at bounding box center [88, 179] width 111 height 10
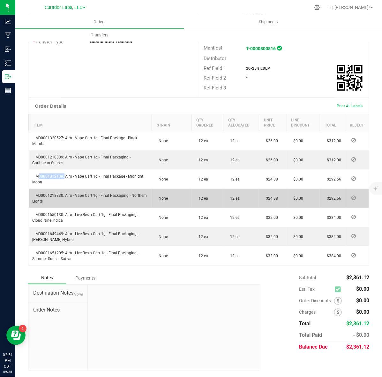
click at [47, 196] on span "M00001218830: Airo - Vape Cart 1g - Final Packaging - Northern Lights" at bounding box center [90, 198] width 115 height 10
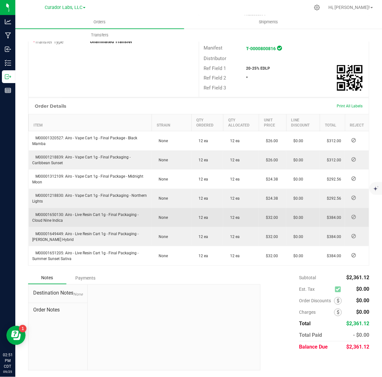
click at [45, 215] on span "M00001650130: Airo - Live Resin Cart 1g - Final Packaging - Cloud Nine Indica" at bounding box center [86, 217] width 106 height 10
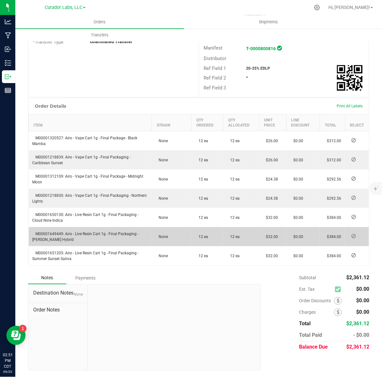
click at [42, 233] on span "M00001649449: Airo - Live Resin Cart 1g - Final Packaging - [PERSON_NAME] Hybrid" at bounding box center [86, 237] width 106 height 10
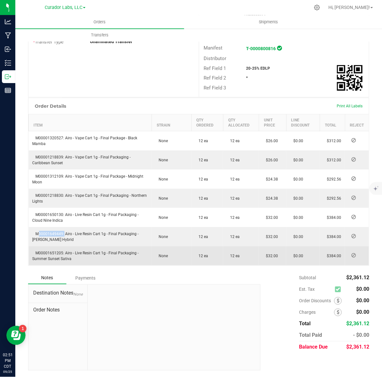
click at [48, 251] on span "M00001651205: Airo - Live Resin Cart 1g - Final Packaging - Summer Sunset Sativa" at bounding box center [86, 256] width 106 height 10
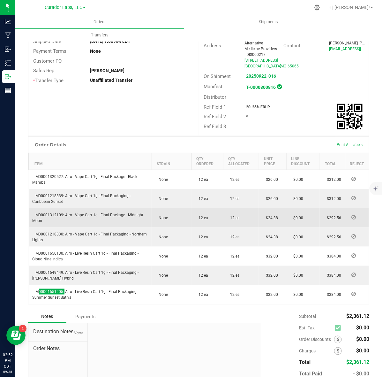
scroll to position [0, 0]
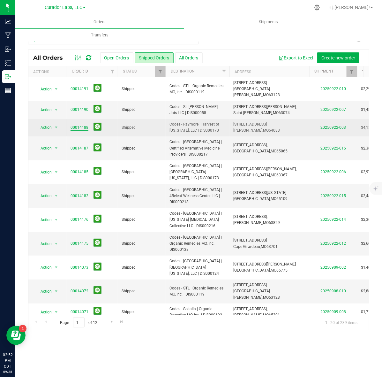
click at [81, 125] on link "00014188" at bounding box center [80, 128] width 18 height 6
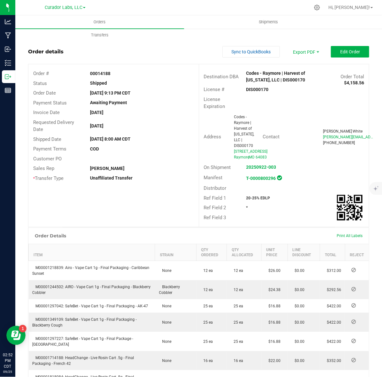
click at [258, 87] on strong "DIS000170" at bounding box center [258, 89] width 22 height 5
click at [258, 88] on strong "DIS000170" at bounding box center [258, 89] width 22 height 5
click at [100, 73] on strong "00014188" at bounding box center [100, 73] width 20 height 5
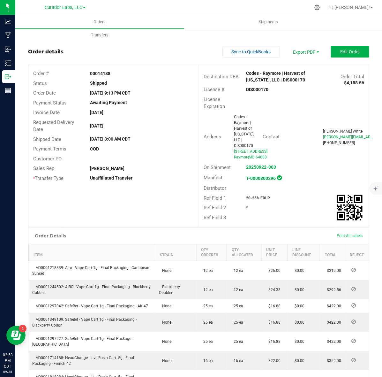
click at [256, 196] on strong "20-25% EDLP" at bounding box center [259, 198] width 24 height 4
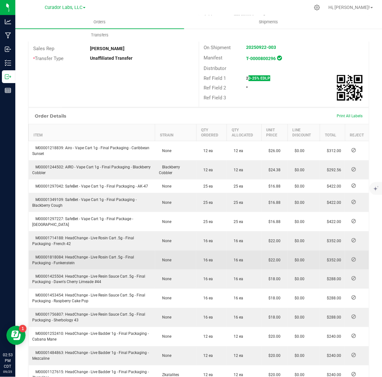
scroll to position [160, 0]
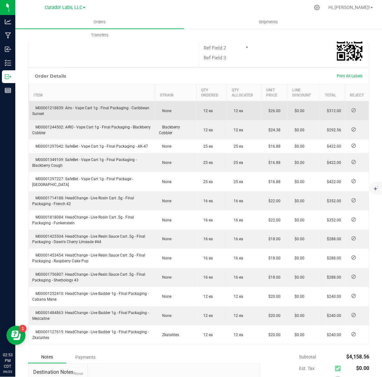
click at [53, 101] on td "M00001218839: Airo - Vape Cart 1g - Final Packaging - Caribbean Sunset" at bounding box center [92, 110] width 126 height 19
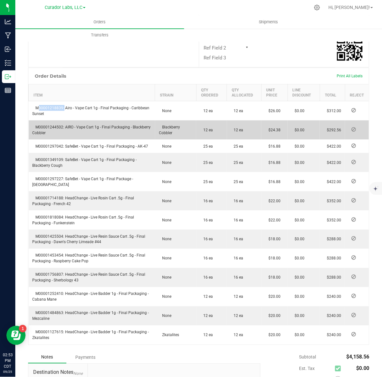
click at [38, 120] on td "M00001244502: AIRO - Vape Cart 1g - Final Packaging - Blackberry Cobbler" at bounding box center [92, 129] width 126 height 19
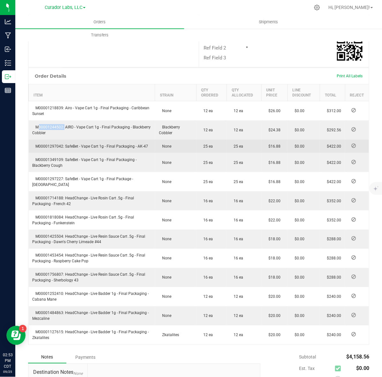
click at [47, 144] on span "M00001297042: SafeBet - Vape Cart 1g - Final Packaging - AK-47" at bounding box center [91, 146] width 116 height 4
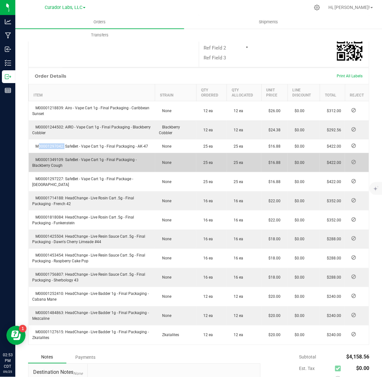
click at [54, 153] on td "M00001349109: SafeBet - Vape Cart 1g - Final Packaging - Blackberry Cough" at bounding box center [92, 162] width 126 height 19
click at [53, 153] on td "M00001349109: SafeBet - Vape Cart 1g - Final Packaging - Blackberry Cough" at bounding box center [92, 162] width 126 height 19
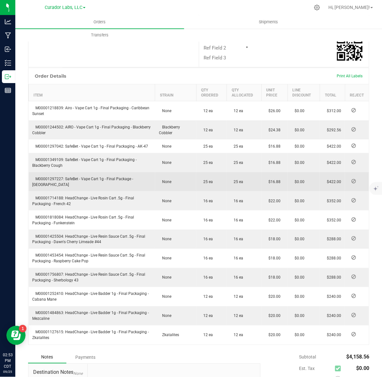
click at [57, 177] on span "M00001297227: SafeBet - Vape Cart 1g - Final Package - [GEOGRAPHIC_DATA]" at bounding box center [83, 182] width 101 height 10
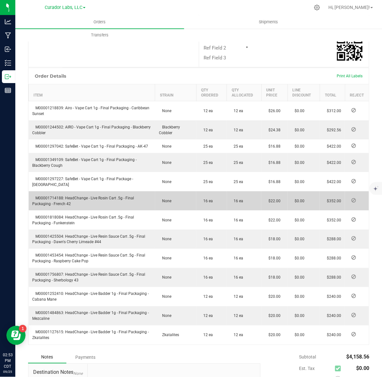
click at [57, 196] on span "M00001714188: HeadChange - Live Rosin Cart .5g - Final Packaging - French 42" at bounding box center [84, 201] width 102 height 10
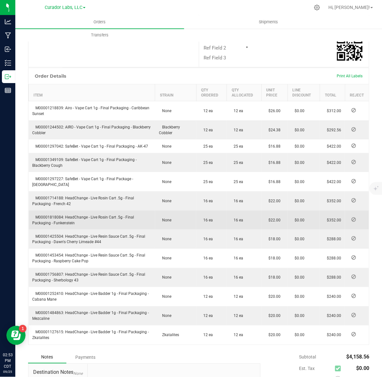
click at [53, 215] on span "M00001818084: HeadChange - Live Rosin Cart .5g - Final Packaging - Funkenstein" at bounding box center [84, 220] width 102 height 10
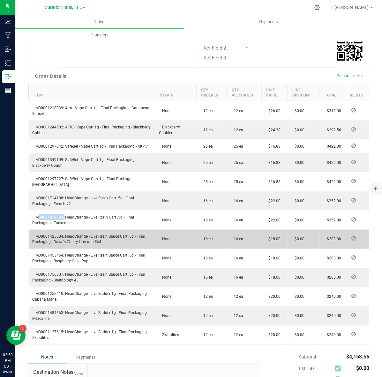
click at [45, 234] on span "M00001425504: HeadChange - Live Resin Sauce Cart .5g - Final Packaging - Dawn's…" at bounding box center [89, 239] width 113 height 10
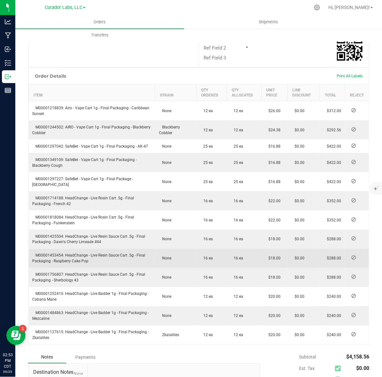
click at [51, 253] on span "M00001453454: HeadChange - Live Resin Sauce Cart .5g - Final Packaging - Raspbe…" at bounding box center [89, 258] width 113 height 10
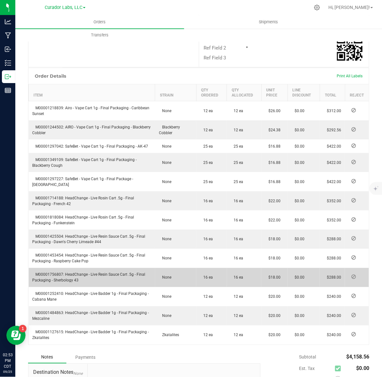
click at [54, 272] on span "M00001756807: HeadChange - Live Resin Sauce Cart .5g - Final Packaging - Sherbo…" at bounding box center [89, 277] width 113 height 10
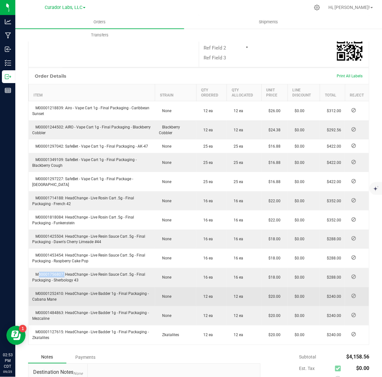
click at [55, 292] on span "M00001252410: HeadChange - Live Badder 1g - Final Packaging - Cabana Mane" at bounding box center [91, 297] width 117 height 10
click at [60, 292] on span "M00001252410: HeadChange - Live Badder 1g - Final Packaging - Cabana Mane" at bounding box center [91, 297] width 117 height 10
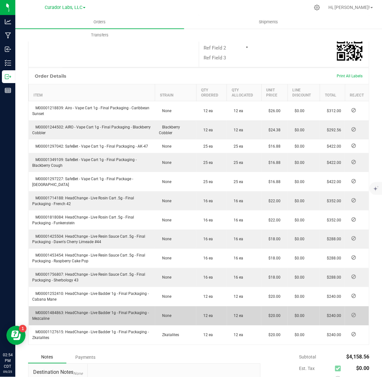
click at [55, 311] on span "M00001484863: HeadChange - Live Badder 1g - Final Packaging - Mezcaline" at bounding box center [91, 316] width 117 height 10
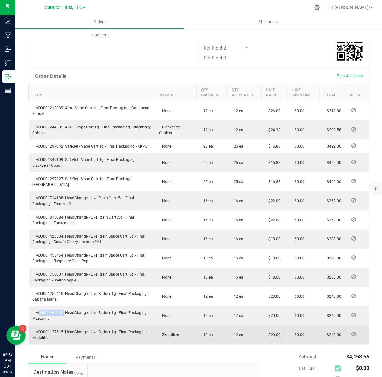
click at [50, 330] on span "M00001127615: HeadChange - Live Badder 1g - Final Packaging - Zkatalites" at bounding box center [91, 335] width 117 height 10
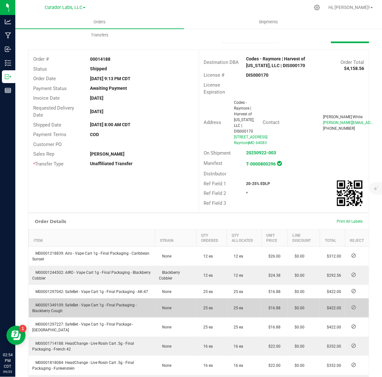
scroll to position [0, 0]
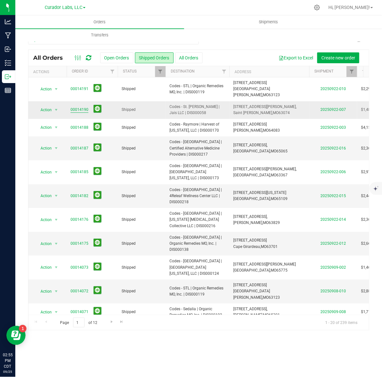
click at [82, 107] on link "00014190" at bounding box center [80, 110] width 18 height 6
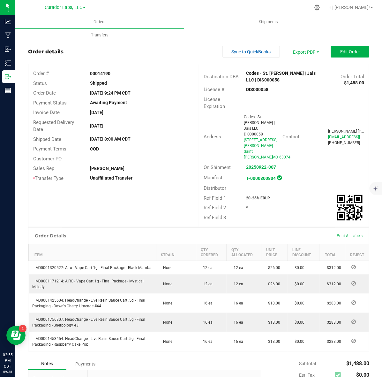
click at [252, 87] on strong "DIS000058" at bounding box center [258, 89] width 22 height 5
click at [102, 73] on strong "00014190" at bounding box center [100, 73] width 20 height 5
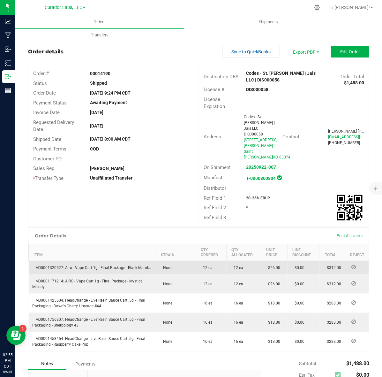
click at [45, 261] on td "M00001320527: Airo - Vape Cart 1g - Final Package - Black Mamba" at bounding box center [93, 268] width 128 height 14
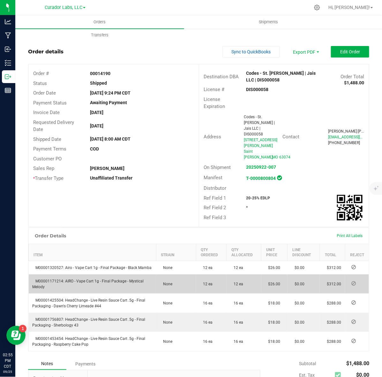
click at [50, 280] on span "M00001171214: AIRO - Vape Cart 1g - Final Package - Mystical Melody" at bounding box center [88, 284] width 111 height 10
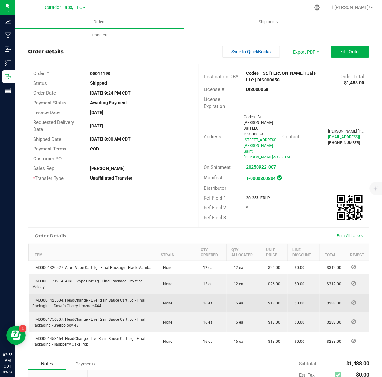
click at [52, 303] on td "M00001425504: HeadChange - Live Resin Sauce Cart .5g - Final Packaging - Dawn's…" at bounding box center [93, 302] width 128 height 19
click at [51, 301] on span "M00001425504: HeadChange - Live Resin Sauce Cart .5g - Final Packaging - Dawn's…" at bounding box center [89, 303] width 113 height 10
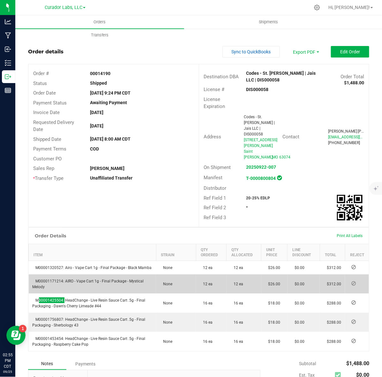
scroll to position [40, 0]
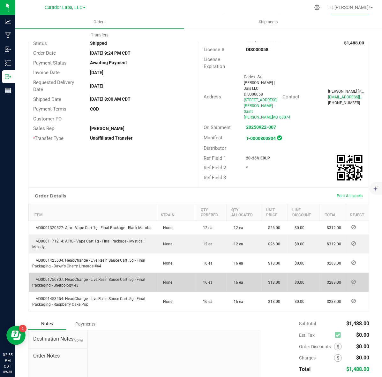
click at [51, 278] on span "M00001756807: HeadChange - Live Resin Sauce Cart .5g - Final Packaging - Sherbo…" at bounding box center [89, 282] width 113 height 10
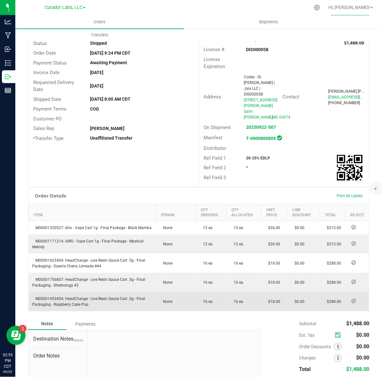
click at [44, 298] on span "M00001453454: HeadChange - Live Resin Sauce Cart .5g - Final Packaging - Raspbe…" at bounding box center [89, 301] width 113 height 10
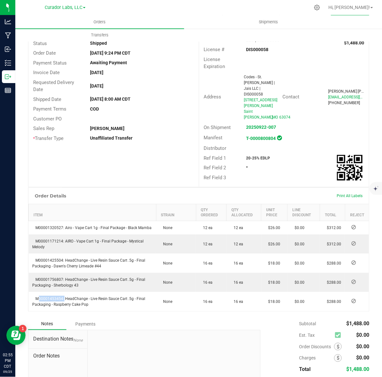
click at [245, 155] on div "20-25% EDLP" at bounding box center [277, 158] width 71 height 6
click at [247, 156] on strong "20-25% EDLP" at bounding box center [259, 158] width 24 height 4
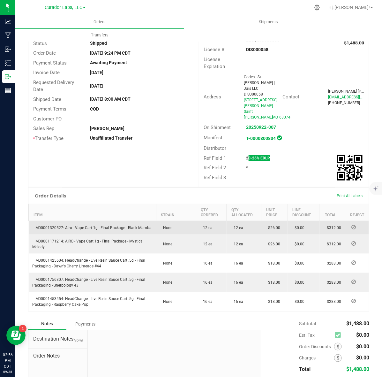
scroll to position [0, 0]
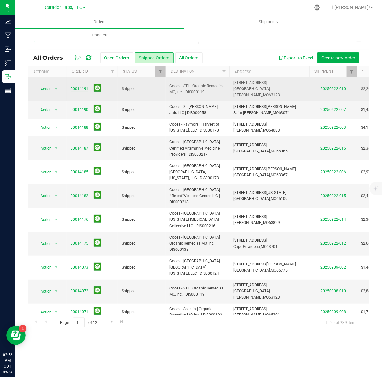
click at [76, 86] on link "00014191" at bounding box center [80, 89] width 18 height 6
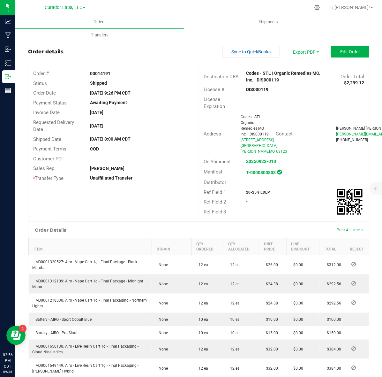
click at [259, 90] on strong "DIS000119" at bounding box center [258, 89] width 22 height 5
click at [97, 72] on strong "00014191" at bounding box center [100, 73] width 20 height 5
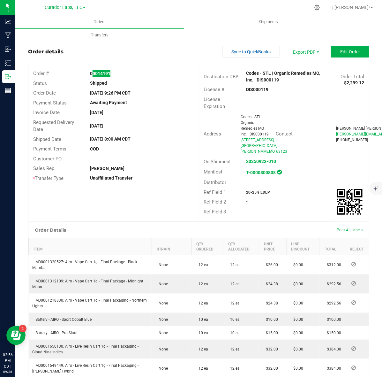
scroll to position [80, 0]
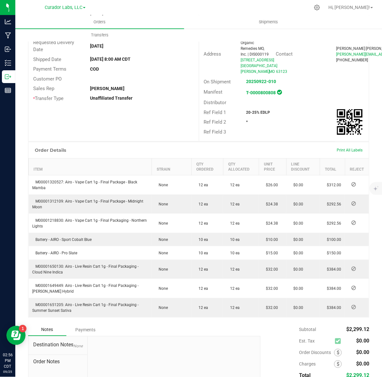
click at [252, 110] on strong "20-25% EDLP" at bounding box center [259, 112] width 24 height 4
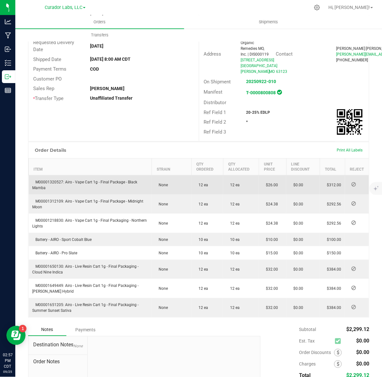
click at [53, 180] on span "M00001320527: Airo - Vape Cart 1g - Final Package - Black Mamba" at bounding box center [85, 185] width 105 height 10
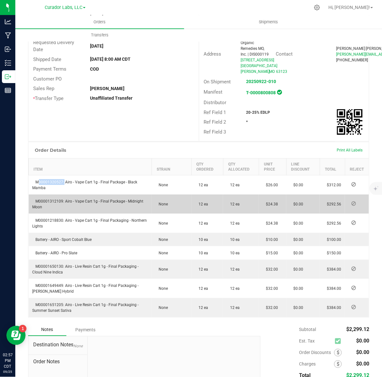
click at [55, 199] on span "M00001312109: Airo - Vape Cart 1g - Final Package - Midnight Moon" at bounding box center [88, 204] width 111 height 10
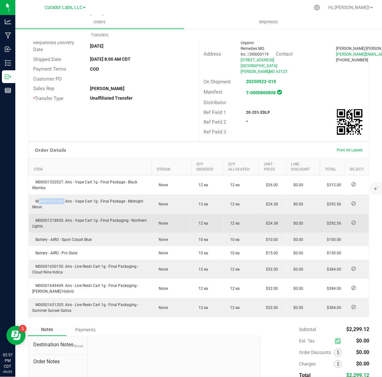
click at [43, 218] on span "M00001218830: Airo - Vape Cart 1g - Final Packaging - Northern Lights" at bounding box center [90, 223] width 115 height 10
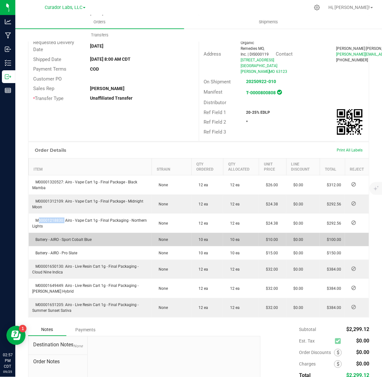
click at [47, 237] on td "Battery - AIRO - Sport Cobalt Blue" at bounding box center [90, 239] width 123 height 13
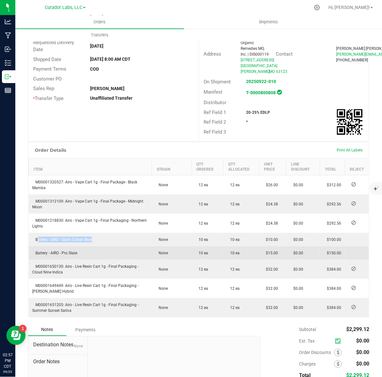
click at [62, 251] on span "Battery - AIRO - Pro Slate" at bounding box center [55, 253] width 45 height 4
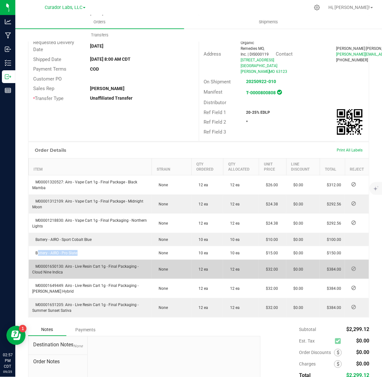
click at [56, 263] on td "M00001650130: Airo - Live Resin Cart 1g - Final Packaging - Cloud Nine Indica" at bounding box center [90, 269] width 123 height 19
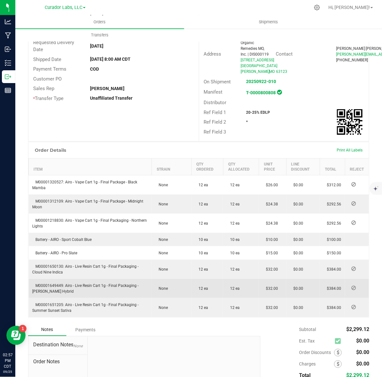
click at [53, 283] on span "M00001649449: Airo - Live Resin Cart 1g - Final Packaging - [PERSON_NAME] Hybrid" at bounding box center [86, 288] width 106 height 10
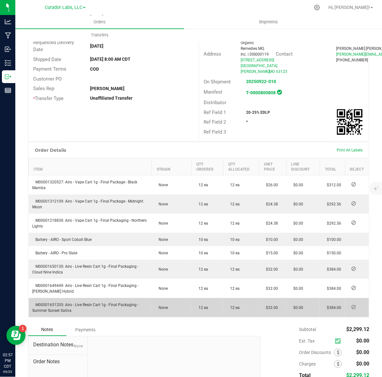
click at [46, 302] on span "M00001651205: Airo - Live Resin Cart 1g - Final Packaging - Summer Sunset Sativa" at bounding box center [86, 307] width 106 height 10
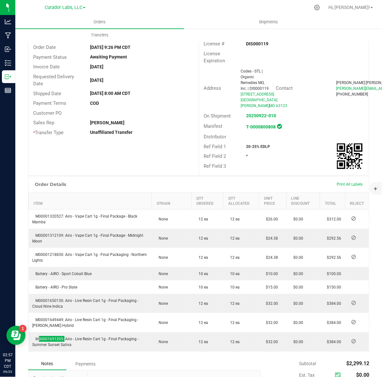
scroll to position [0, 0]
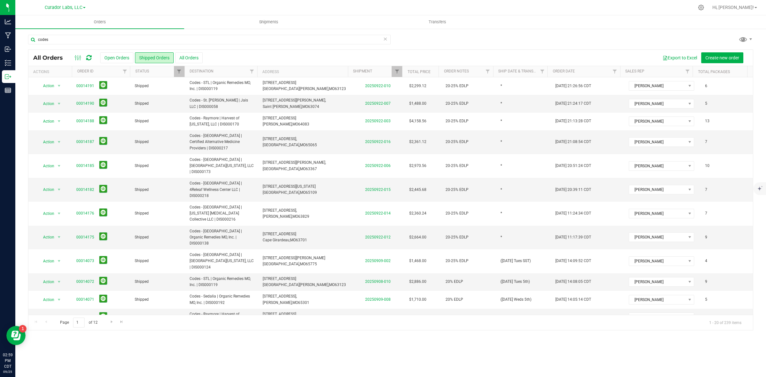
click at [93, 45] on div "codes" at bounding box center [209, 42] width 363 height 15
click at [92, 45] on div "codes" at bounding box center [209, 42] width 363 height 15
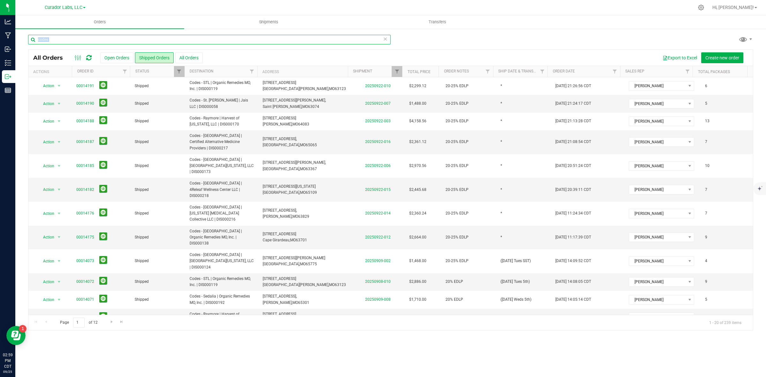
click at [90, 40] on input "codes" at bounding box center [209, 40] width 363 height 10
type input "good day farm"
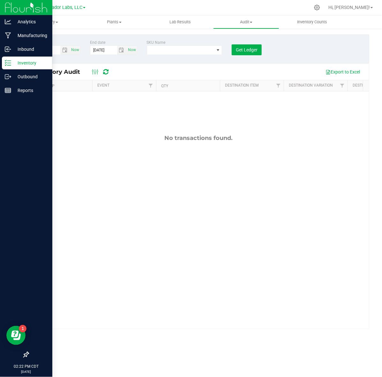
click at [11, 66] on p "Inventory" at bounding box center [30, 63] width 38 height 8
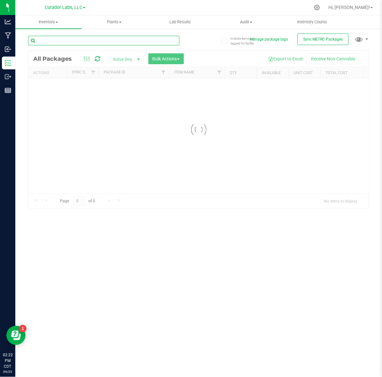
click at [93, 37] on input "text" at bounding box center [103, 41] width 151 height 10
paste input "M00002243190: SafeBet - Diamonds - Rolls - .5g 3pk - Final Packaging - Evening …"
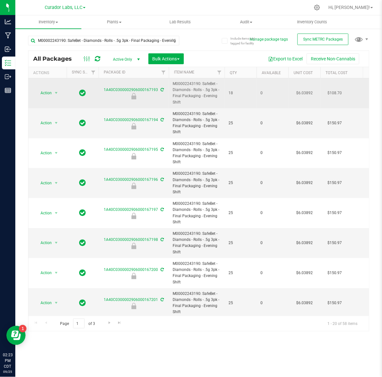
click at [178, 92] on span "M00002243190: SafeBet - Diamonds - Rolls - .5g 3pk - Final Packaging - Evening …" at bounding box center [197, 93] width 48 height 25
click at [184, 89] on span "M00002243190: SafeBet - Diamonds - Rolls - .5g 3pk - Final Packaging - Evening …" at bounding box center [197, 93] width 48 height 25
drag, startPoint x: 202, startPoint y: 84, endPoint x: 217, endPoint y: 89, distance: 16.4
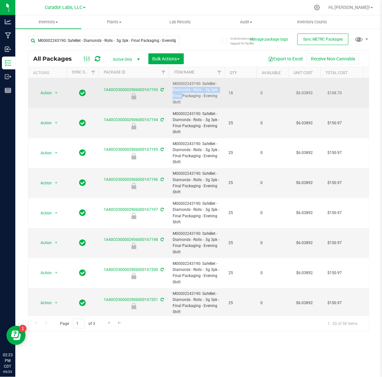
click at [217, 89] on span "M00002243190: SafeBet - Diamonds - Rolls - .5g 3pk - Final Packaging - Evening …" at bounding box center [197, 93] width 48 height 25
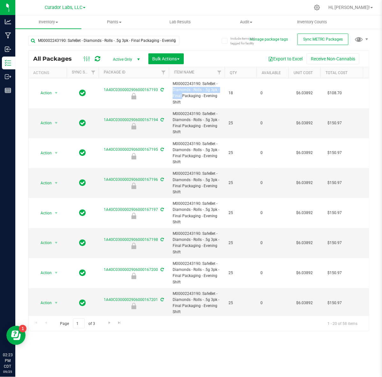
copy span "SafeBet - Diamonds - Rolls - .5g 3pk"
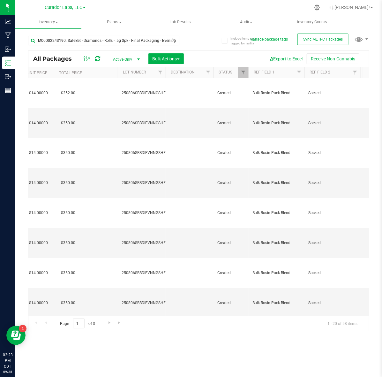
scroll to position [0, 669]
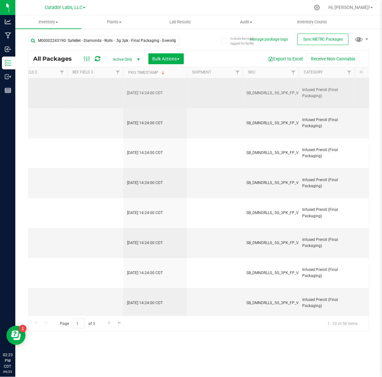
click at [264, 93] on span "SB_DMNDRLLS_.5G_3PK_FP_VNNGSHFT" at bounding box center [282, 93] width 70 height 6
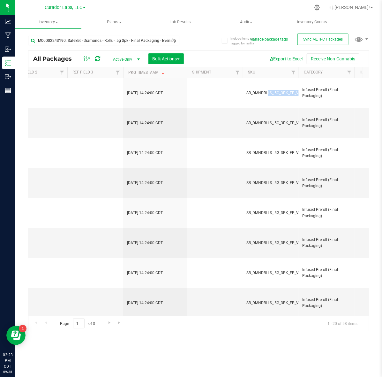
copy tr "SB_DMNDRLLS_.5G_3PK_FP_VNNGSHFT"
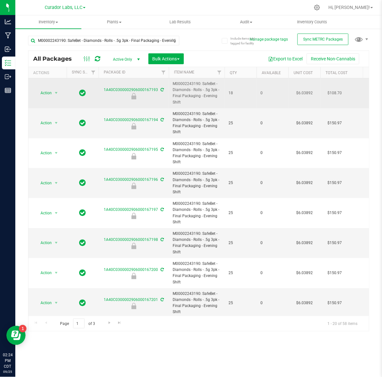
drag, startPoint x: 201, startPoint y: 85, endPoint x: 209, endPoint y: 102, distance: 19.2
click at [209, 102] on span "M00002243190: SafeBet - Diamonds - Rolls - .5g 3pk - Final Packaging - Evening …" at bounding box center [197, 93] width 48 height 25
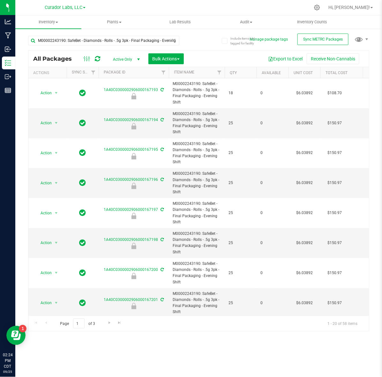
copy span "SafeBet - Diamonds - Rolls - .5g 3pk - Final Packaging - Evening Shift"
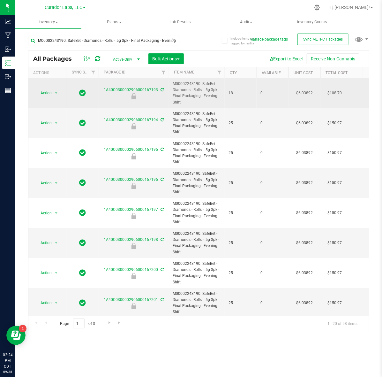
click at [187, 85] on span "M00002243190: SafeBet - Diamonds - Rolls - .5g 3pk - Final Packaging - Evening …" at bounding box center [197, 93] width 48 height 25
copy span "M00002243190"
drag, startPoint x: 202, startPoint y: 97, endPoint x: 205, endPoint y: 101, distance: 5.3
click at [205, 101] on span "M00002243190: SafeBet - Diamonds - Rolls - .5g 3pk - Final Packaging - Evening …" at bounding box center [197, 93] width 48 height 25
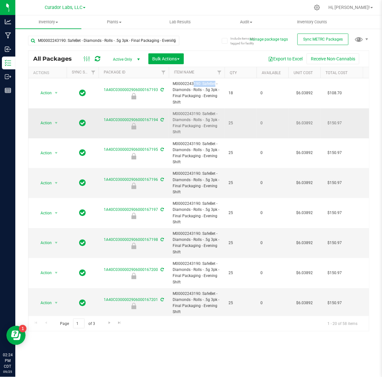
copy span "Evening Shift"
click at [143, 42] on input "M00002243190: SafeBet - Diamonds - Rolls - .5g 3pk - Final Packaging - Evening …" at bounding box center [103, 41] width 151 height 10
paste input "141207: HeadChange - Live Badder 1g - Final Packaging - Traffic Jam"
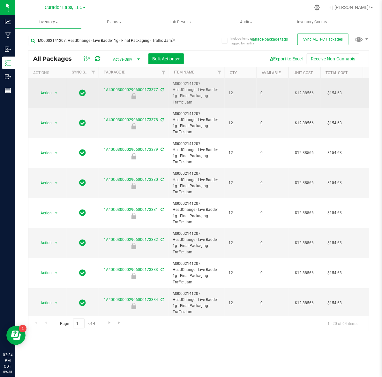
drag, startPoint x: 197, startPoint y: 90, endPoint x: 204, endPoint y: 100, distance: 11.9
click at [204, 100] on span "M00002141207: HeadChange - Live Badder 1g - Final Packaging - Traffic Jam" at bounding box center [197, 93] width 48 height 25
copy span "Live Badder 1g - Final Packaging - Traffic Jam"
click at [174, 90] on span "M00002141207: HeadChange - Live Badder 1g - Final Packaging - Traffic Jam" at bounding box center [197, 93] width 48 height 25
drag, startPoint x: 172, startPoint y: 90, endPoint x: 182, endPoint y: 96, distance: 11.2
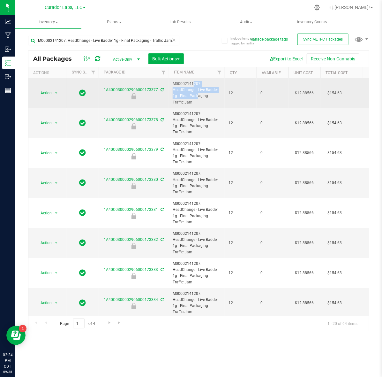
click at [182, 96] on span "M00002141207: HeadChange - Live Badder 1g - Final Packaging - Traffic Jam" at bounding box center [197, 93] width 48 height 25
drag, startPoint x: 173, startPoint y: 90, endPoint x: 207, endPoint y: 95, distance: 34.2
click at [207, 95] on span "M00002141207: HeadChange - Live Badder 1g - Final Packaging - Traffic Jam" at bounding box center [197, 93] width 48 height 25
copy span "HeadChange - Live Badder 1g - Final Packaging"
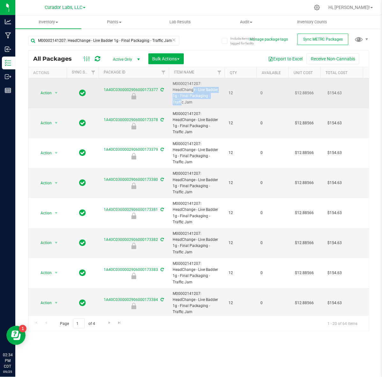
click at [186, 93] on span "M00002141207: HeadChange - Live Badder 1g - Final Packaging - Traffic Jam" at bounding box center [197, 93] width 48 height 25
click at [186, 91] on span "M00002141207: HeadChange - Live Badder 1g - Final Packaging - Traffic Jam" at bounding box center [197, 93] width 48 height 25
drag, startPoint x: 173, startPoint y: 89, endPoint x: 186, endPoint y: 102, distance: 18.1
click at [186, 102] on span "M00002141207: HeadChange - Live Badder 1g - Final Packaging - Traffic Jam" at bounding box center [197, 93] width 48 height 25
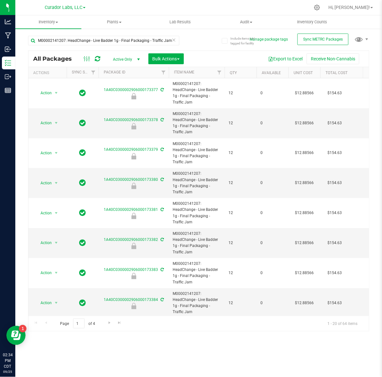
copy span "HeadChange - Live Badder 1g - Final Packaging - Traffic Jam"
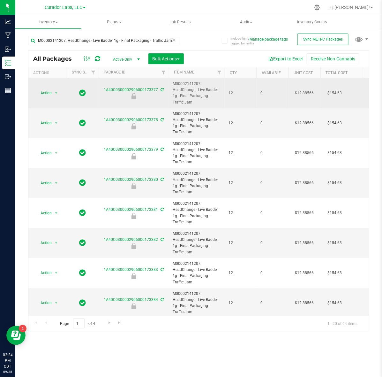
click at [175, 83] on span "M00002141207: HeadChange - Live Badder 1g - Final Packaging - Traffic Jam" at bounding box center [197, 93] width 48 height 25
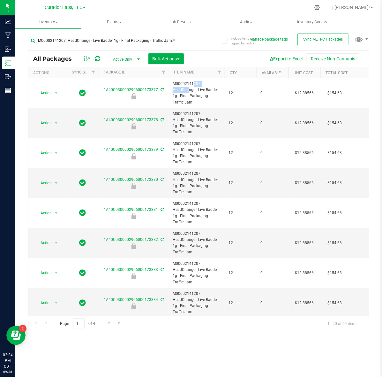
copy span "M00002141207"
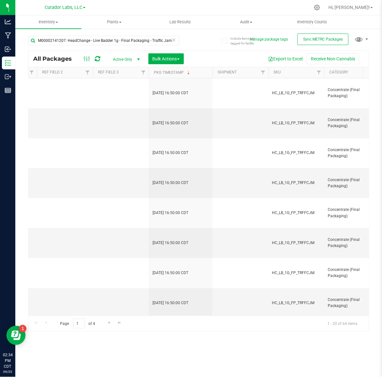
scroll to position [0, 927]
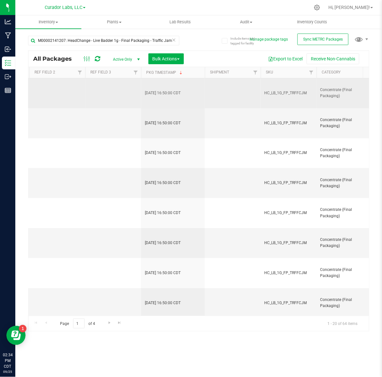
click at [300, 95] on span "HC_LB_1G_FP_TRFFCJM" at bounding box center [289, 93] width 48 height 6
copy tr "HC_LB_1G_FP_TRFFCJM"
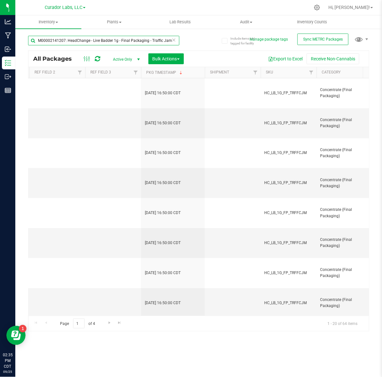
click at [116, 40] on input "M00002141207: HeadChange - Live Badder 1g - Final Packaging - Traffic Jam" at bounding box center [103, 41] width 151 height 10
paste input "1473161: HeadChange - Live Rosin 1g - Final Packaging - Trop Mama"
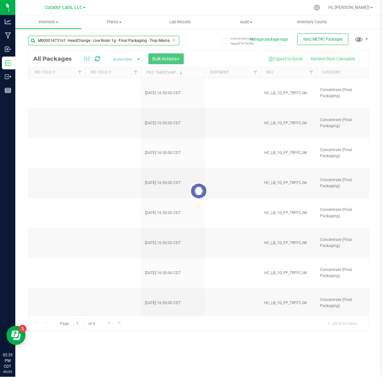
type input "M00001473161: HeadChange - Live Rosin 1g - Final Packaging - Trop Mama"
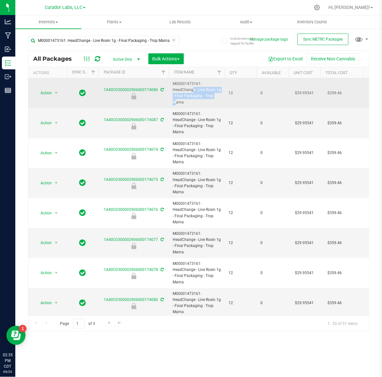
drag, startPoint x: 173, startPoint y: 91, endPoint x: 201, endPoint y: 96, distance: 27.6
click at [201, 96] on span "M00001473161: HeadChange - Live Rosin 1g - Final Packaging - Trop Mama" at bounding box center [197, 93] width 48 height 25
click at [187, 96] on span "M00001473161: HeadChange - Live Rosin 1g - Final Packaging - Trop Mama" at bounding box center [197, 93] width 48 height 25
click at [173, 90] on span "M00001473161: HeadChange - Live Rosin 1g - Final Packaging - Trop Mama" at bounding box center [197, 93] width 48 height 25
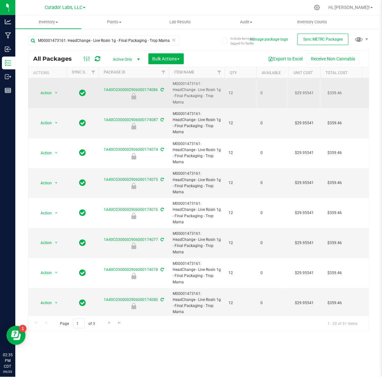
drag, startPoint x: 173, startPoint y: 90, endPoint x: 197, endPoint y: 103, distance: 26.7
click at [197, 103] on span "M00001473161: HeadChange - Live Rosin 1g - Final Packaging - Trop Mama" at bounding box center [197, 93] width 48 height 25
click at [187, 82] on span "M00001473161: HeadChange - Live Rosin 1g - Final Packaging - Trop Mama" at bounding box center [197, 93] width 48 height 25
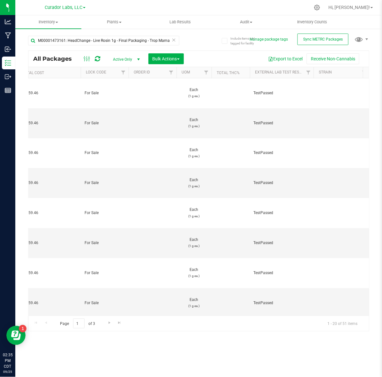
scroll to position [0, 314]
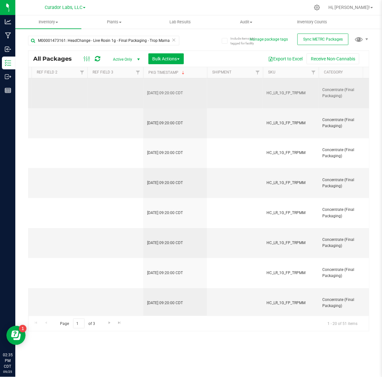
click at [271, 90] on td "HC_LR_1G_FP_TRPMM" at bounding box center [291, 93] width 56 height 30
